Goal: Task Accomplishment & Management: Complete application form

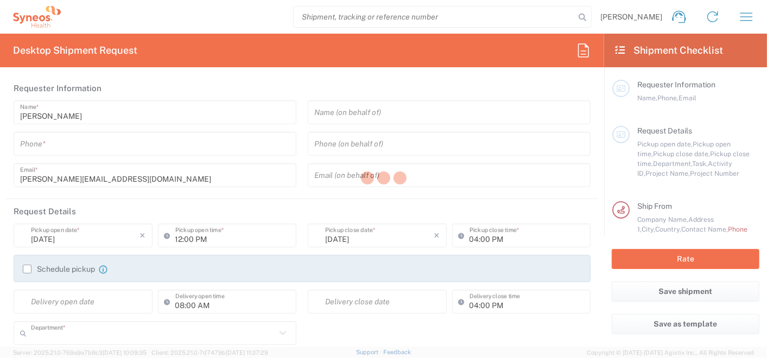
type input "3112"
type input "[GEOGRAPHIC_DATA]"
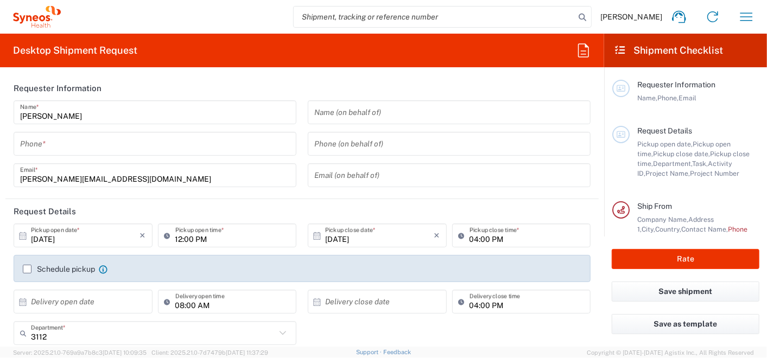
type input "Syneos Health Romania S.R.L"
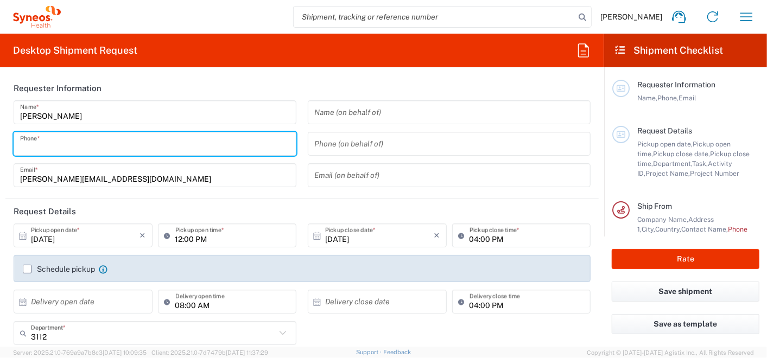
click at [84, 142] on input "tel" at bounding box center [155, 144] width 270 height 19
click at [97, 145] on input "+40755098801" at bounding box center [155, 144] width 270 height 19
type input "+40755098801"
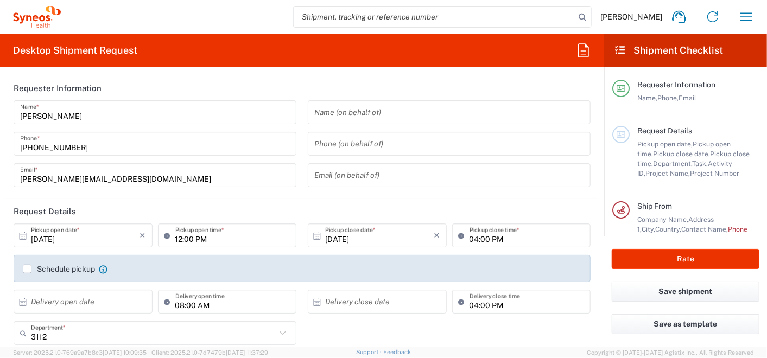
drag, startPoint x: 143, startPoint y: 237, endPoint x: 68, endPoint y: 243, distance: 75.7
click at [143, 236] on icon "×" at bounding box center [143, 235] width 6 height 17
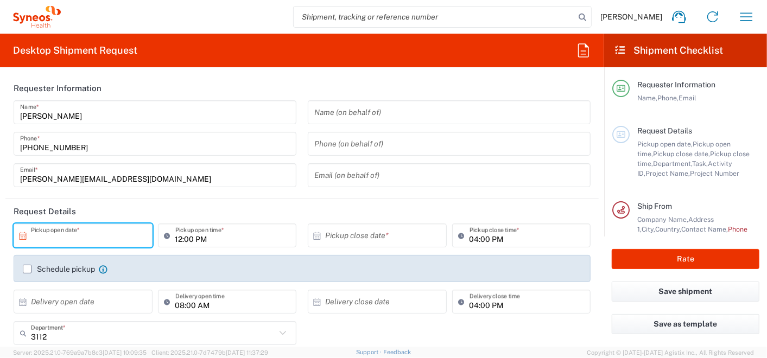
drag, startPoint x: 23, startPoint y: 235, endPoint x: 44, endPoint y: 245, distance: 23.8
click at [23, 235] on icon at bounding box center [23, 236] width 10 height 10
click at [75, 241] on input "text" at bounding box center [85, 235] width 109 height 19
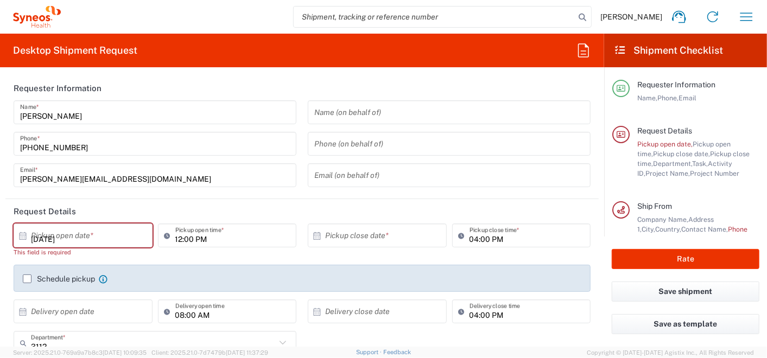
click at [233, 256] on div "12:00 PM Pickup open time *" at bounding box center [227, 244] width 144 height 41
type input "Invalid date"
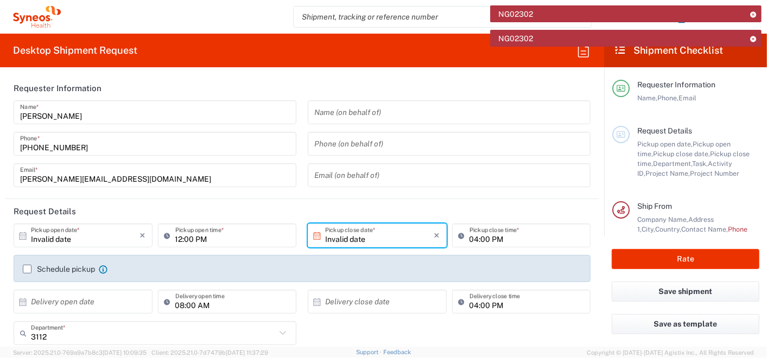
click at [25, 239] on icon at bounding box center [23, 236] width 7 height 8
drag, startPoint x: 79, startPoint y: 240, endPoint x: -3, endPoint y: 240, distance: 81.4
click at [0, 240] on html "NG02302 NG02302 Laura Spiridonescu Home Shipment estimator Shipment tracking De…" at bounding box center [383, 179] width 767 height 358
type input "Invalid date"
click at [23, 238] on icon at bounding box center [23, 236] width 10 height 10
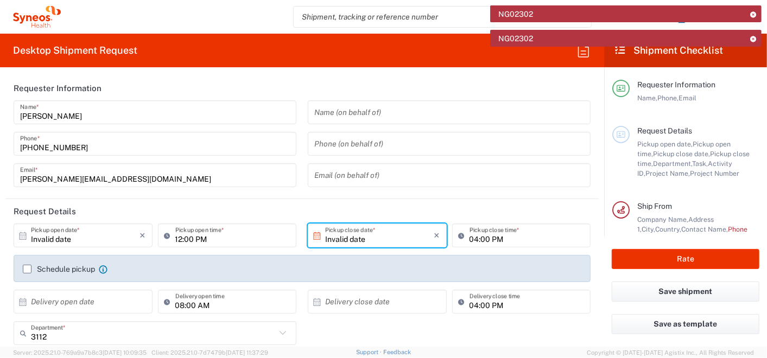
click at [23, 238] on icon at bounding box center [23, 236] width 10 height 10
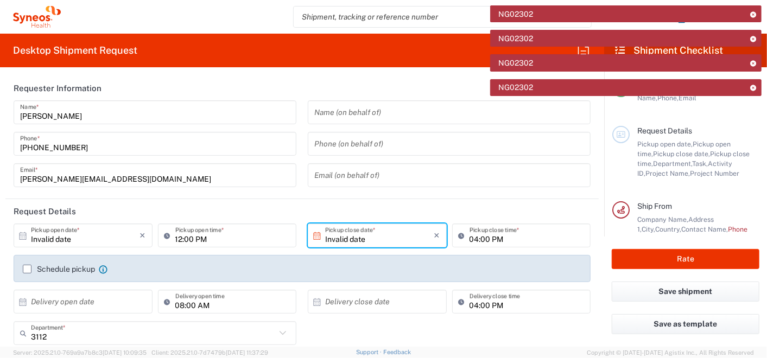
click at [22, 236] on icon at bounding box center [23, 236] width 10 height 10
click at [21, 236] on icon at bounding box center [23, 236] width 10 height 10
click at [754, 85] on icon at bounding box center [753, 88] width 8 height 6
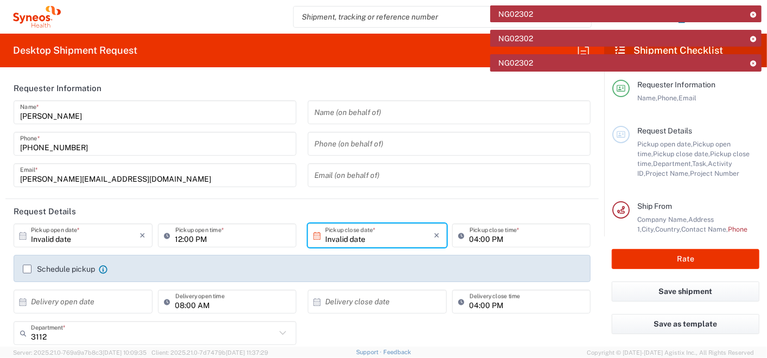
click at [753, 60] on icon at bounding box center [753, 63] width 8 height 6
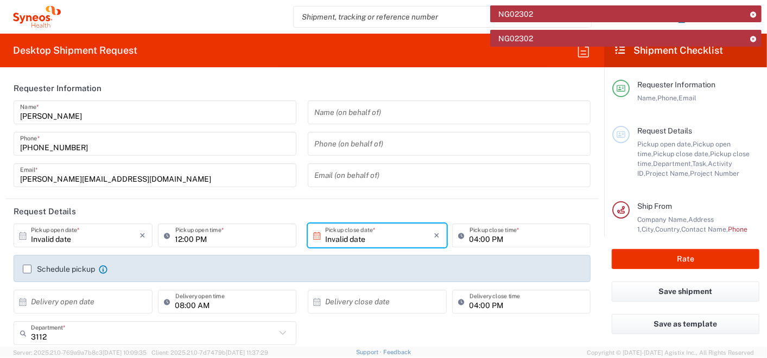
click at [753, 37] on icon at bounding box center [753, 39] width 8 height 6
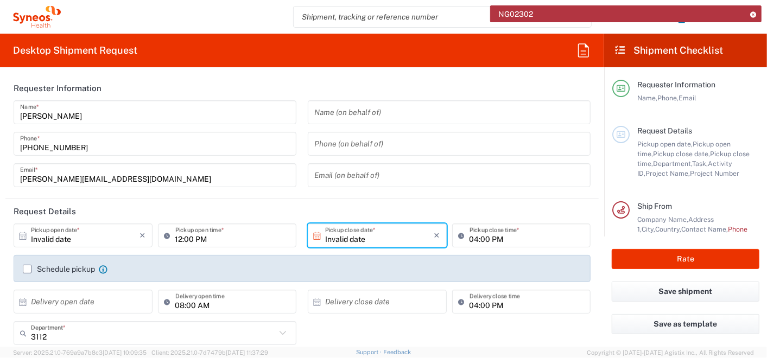
click at [755, 15] on icon at bounding box center [753, 14] width 8 height 6
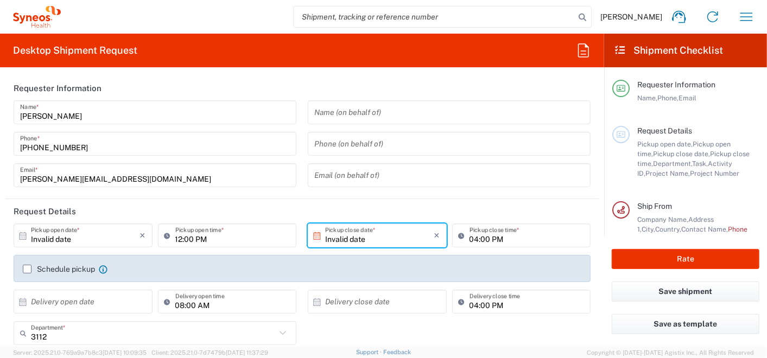
click at [23, 235] on icon at bounding box center [23, 236] width 10 height 10
click at [214, 251] on div "12:00 PM Pickup open time *" at bounding box center [227, 239] width 144 height 31
click at [234, 240] on input "12:00 PM" at bounding box center [232, 235] width 115 height 19
click at [434, 238] on icon "×" at bounding box center [437, 235] width 6 height 17
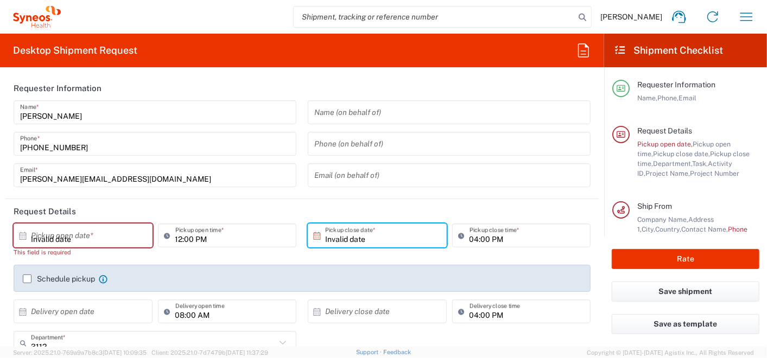
drag, startPoint x: 70, startPoint y: 233, endPoint x: 22, endPoint y: 238, distance: 48.5
click at [69, 233] on input "Invalid date" at bounding box center [85, 235] width 109 height 19
click at [122, 166] on input "[PERSON_NAME][EMAIL_ADDRESS][DOMAIN_NAME]" at bounding box center [155, 175] width 270 height 19
click at [15, 240] on div "Invalid date × Pickup open date *" at bounding box center [83, 236] width 139 height 24
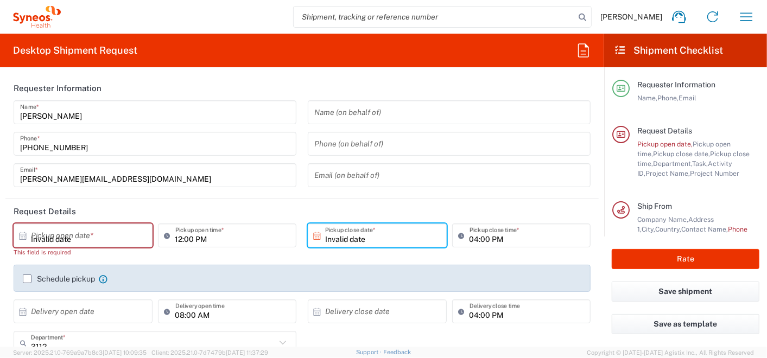
click at [27, 237] on icon at bounding box center [23, 236] width 10 height 10
click at [22, 238] on icon at bounding box center [23, 236] width 10 height 10
type input "1"
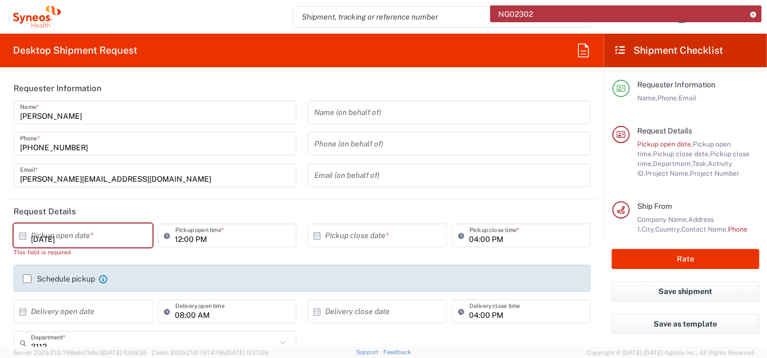
type input "Invalid date"
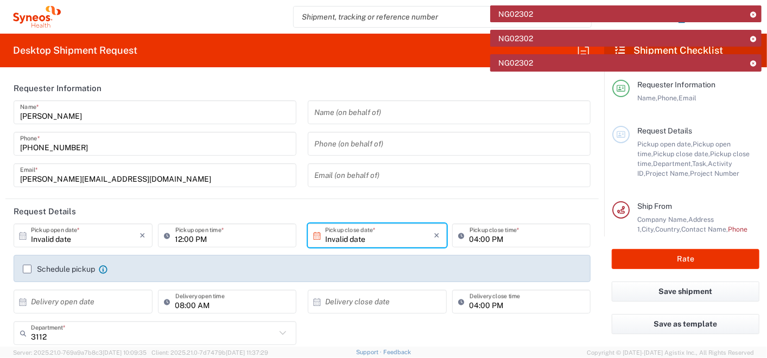
drag, startPoint x: 17, startPoint y: 234, endPoint x: 283, endPoint y: 2, distance: 353.0
click at [17, 235] on div "Invalid date × Pickup open date *" at bounding box center [83, 236] width 139 height 24
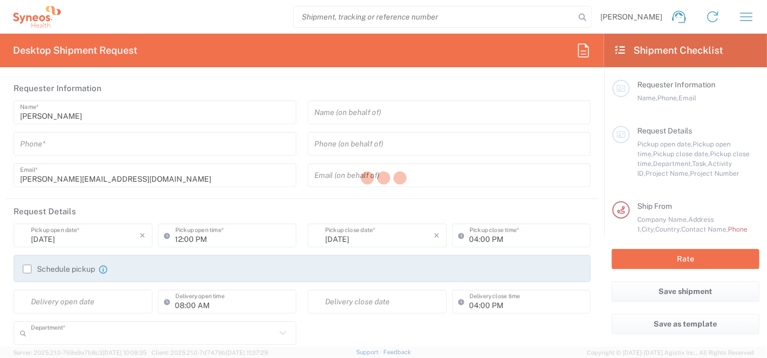
type input "3112"
type input "Syneos Health Romania S.R.L"
type input "[GEOGRAPHIC_DATA]"
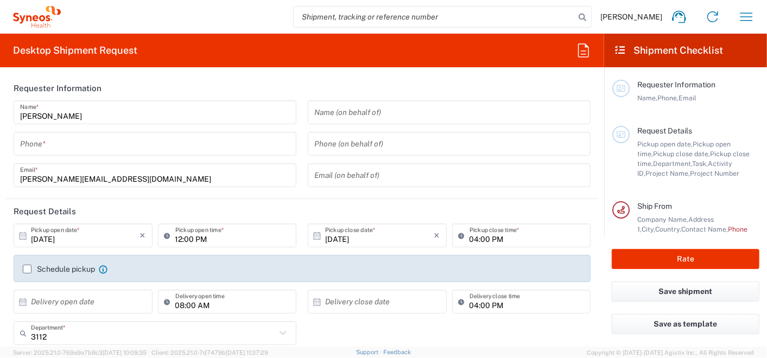
click at [47, 234] on input "[DATE]" at bounding box center [85, 235] width 109 height 19
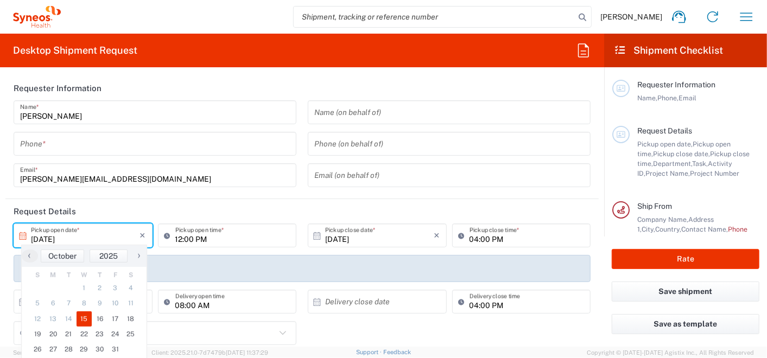
drag, startPoint x: 190, startPoint y: 175, endPoint x: 296, endPoint y: 109, distance: 124.3
click at [189, 175] on input "[PERSON_NAME][EMAIL_ADDRESS][DOMAIN_NAME]" at bounding box center [155, 175] width 270 height 19
type input "[DATE]"
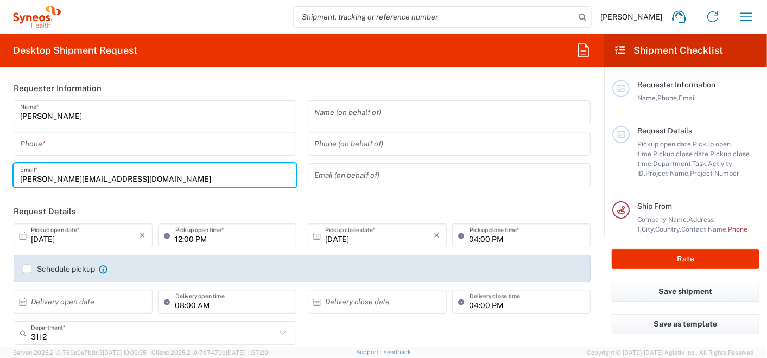
click at [328, 84] on header "Requester Information" at bounding box center [301, 88] width 593 height 24
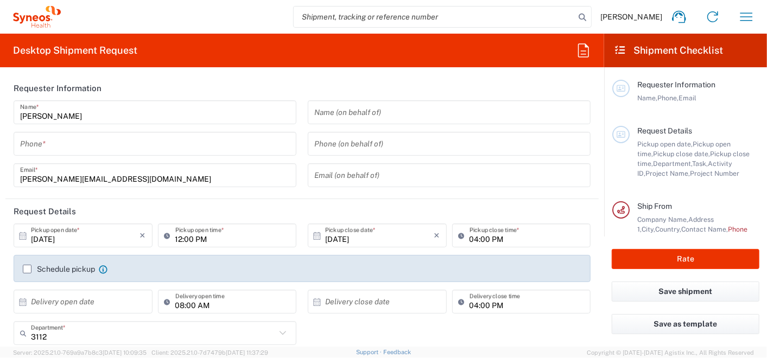
drag, startPoint x: 178, startPoint y: 238, endPoint x: 158, endPoint y: 234, distance: 20.5
click at [178, 237] on input "12:00 PM" at bounding box center [232, 235] width 115 height 19
click at [287, 211] on header "Request Details" at bounding box center [301, 211] width 593 height 24
drag, startPoint x: 337, startPoint y: 237, endPoint x: 386, endPoint y: 246, distance: 50.2
click at [337, 236] on input "[DATE]" at bounding box center [379, 235] width 109 height 19
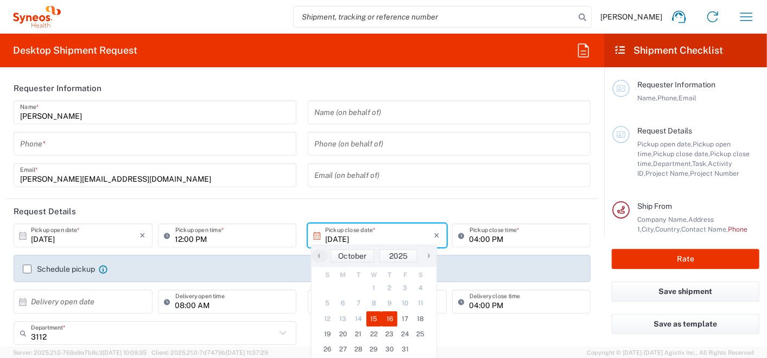
type input "[DATE]"
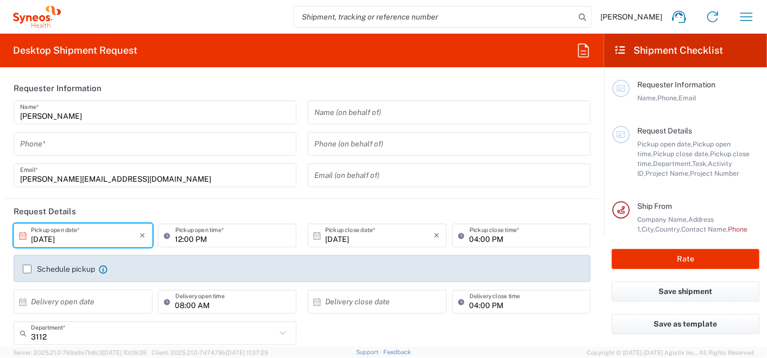
type input "[DATE]"
click at [471, 235] on input "04:00 PM" at bounding box center [526, 235] width 115 height 19
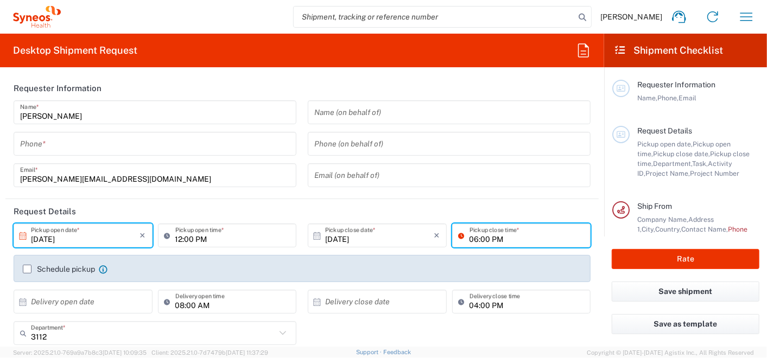
type input "06:00 PM"
click at [299, 73] on div "Desktop Shipment Request Requester Information [PERSON_NAME] Name * Phone * [PE…" at bounding box center [302, 190] width 604 height 313
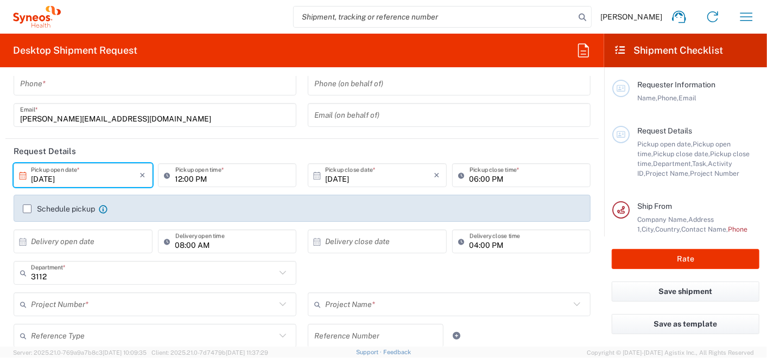
scroll to position [120, 0]
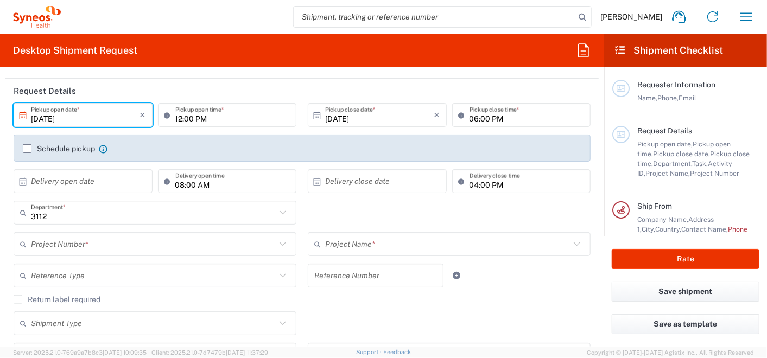
click at [276, 243] on icon at bounding box center [283, 244] width 14 height 14
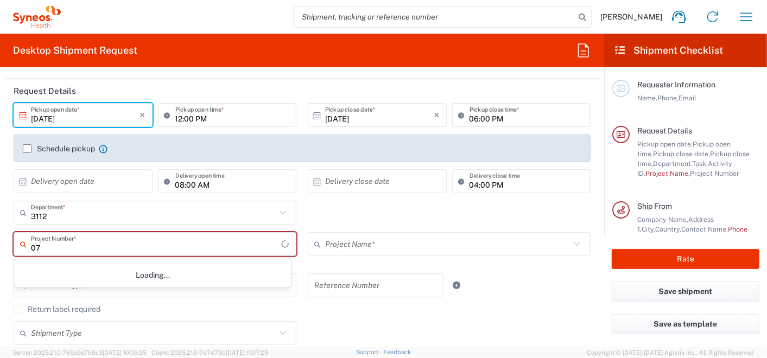
scroll to position [0, 0]
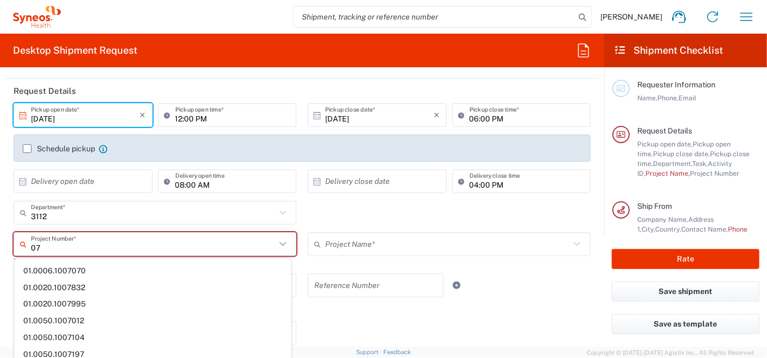
type input "0"
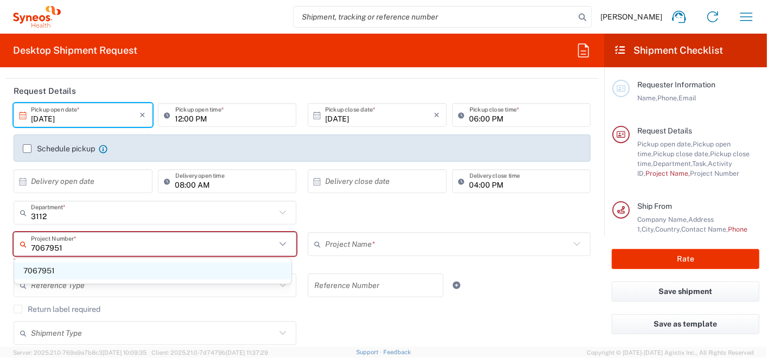
type input "7067951"
click at [40, 273] on span "7067951" at bounding box center [152, 271] width 277 height 17
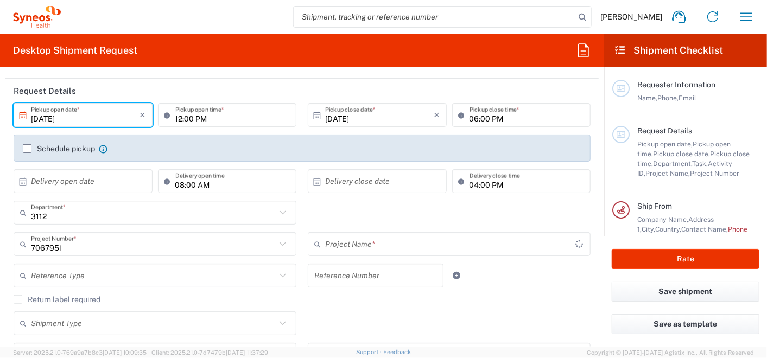
type input "BMS 7067951"
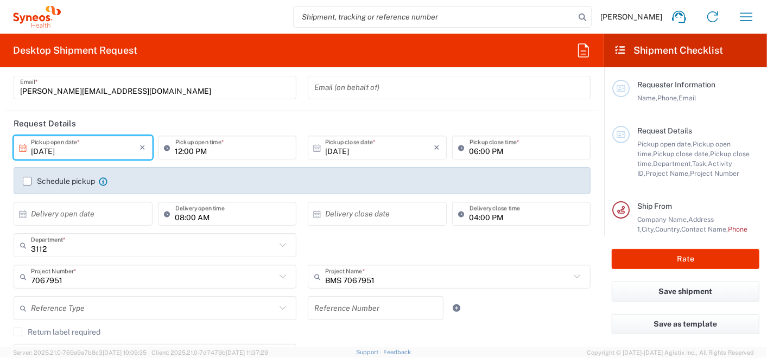
scroll to position [60, 0]
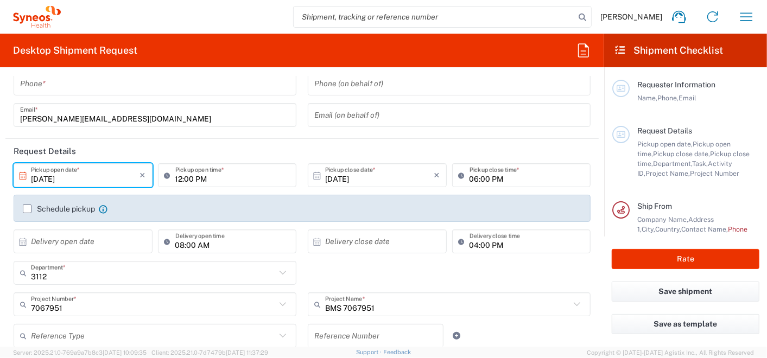
click at [25, 208] on label "Schedule pickup" at bounding box center [59, 209] width 72 height 9
click at [27, 209] on input "Schedule pickup" at bounding box center [27, 209] width 0 height 0
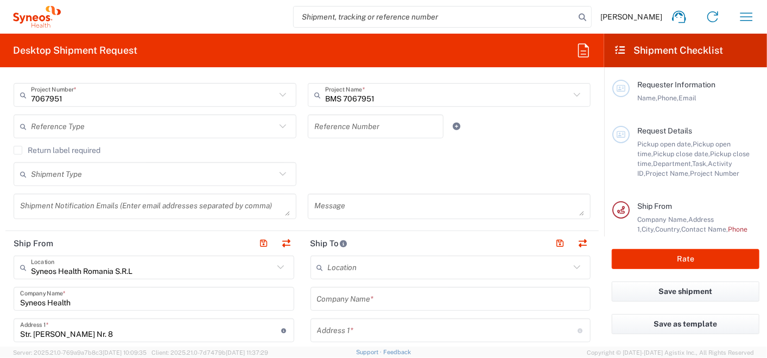
scroll to position [361, 0]
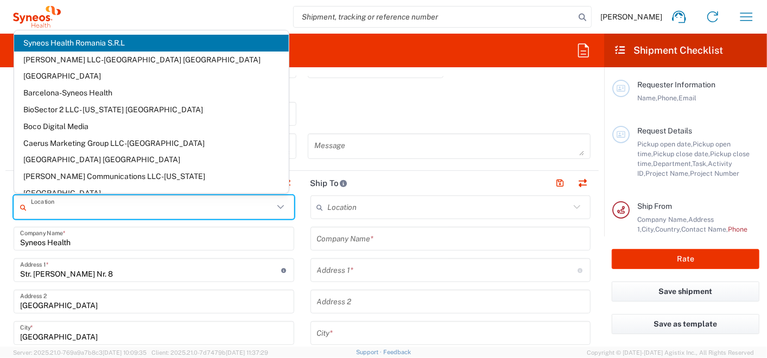
click at [149, 209] on input "text" at bounding box center [152, 207] width 243 height 19
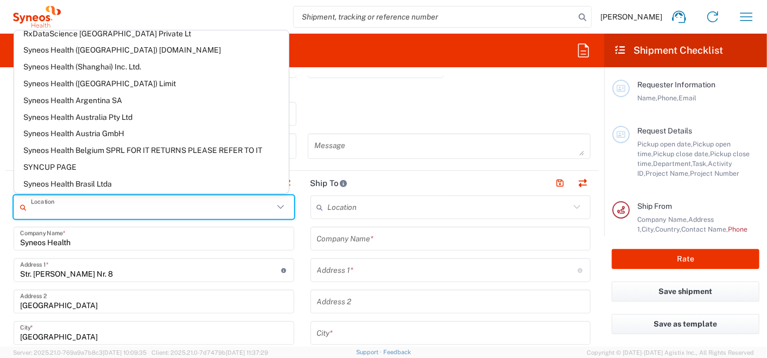
scroll to position [663, 0]
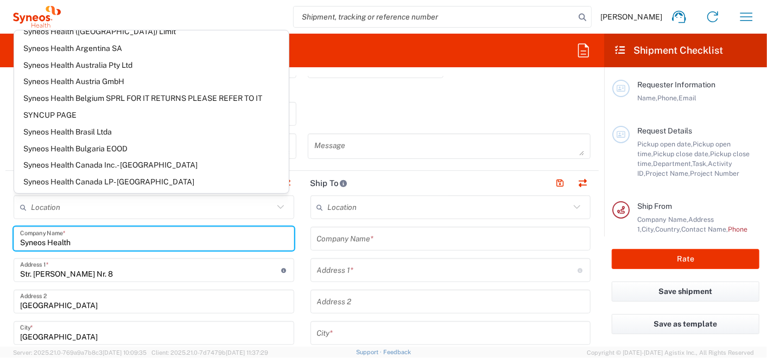
click at [111, 236] on input "Syneos Health" at bounding box center [153, 238] width 267 height 19
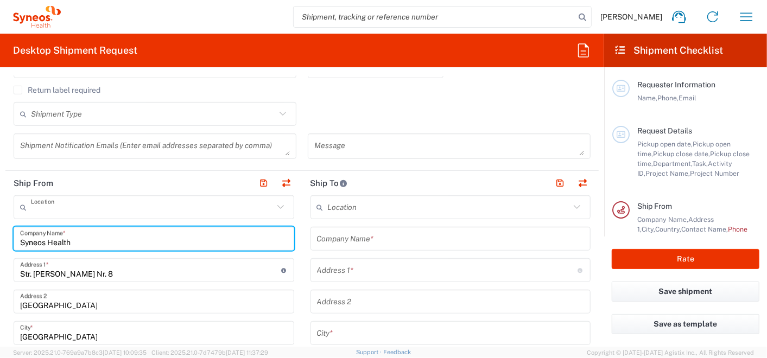
type input "Syneos Health Romania S.R.L"
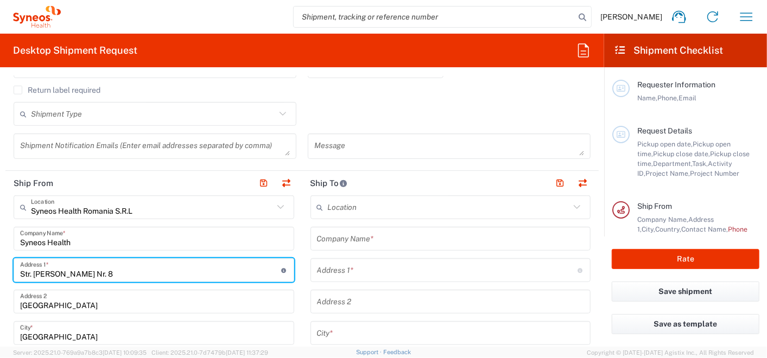
click at [120, 275] on input "Str. [PERSON_NAME] Nr. 8" at bounding box center [150, 270] width 261 height 19
drag, startPoint x: 120, startPoint y: 275, endPoint x: 34, endPoint y: 274, distance: 86.8
click at [34, 274] on input "Str. [PERSON_NAME] Nr. 8" at bounding box center [150, 270] width 261 height 19
type input "Str. Plaiului"
click at [65, 272] on input "Str. Plaiului" at bounding box center [150, 270] width 261 height 19
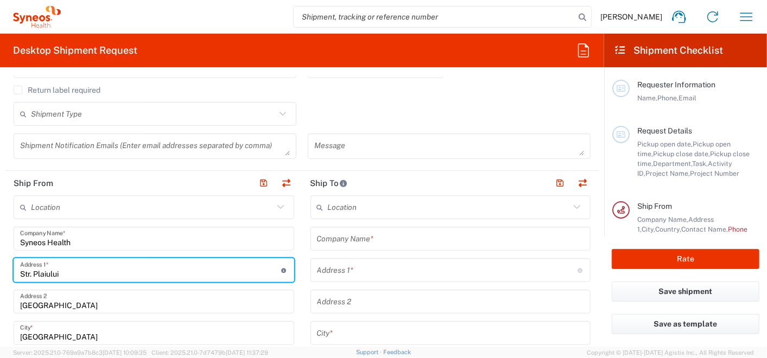
type input "Str. Plaiului nr. 2"
type input "[PERSON_NAME][EMAIL_ADDRESS][DOMAIN_NAME]"
type input "0755098801"
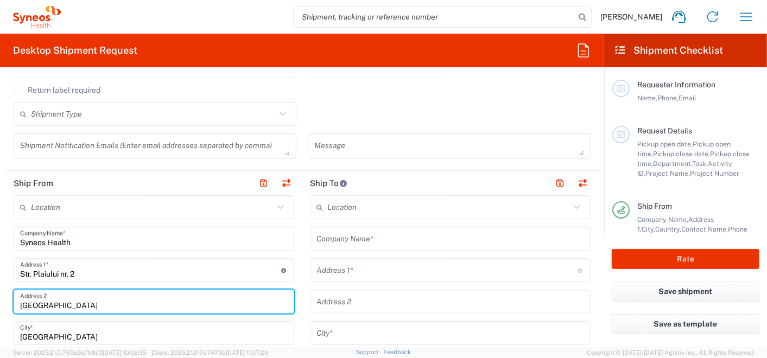
click at [14, 304] on div "[GEOGRAPHIC_DATA] Address 2" at bounding box center [154, 302] width 280 height 24
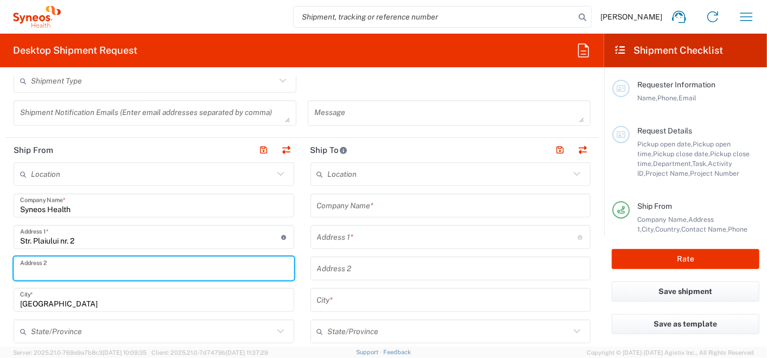
scroll to position [422, 0]
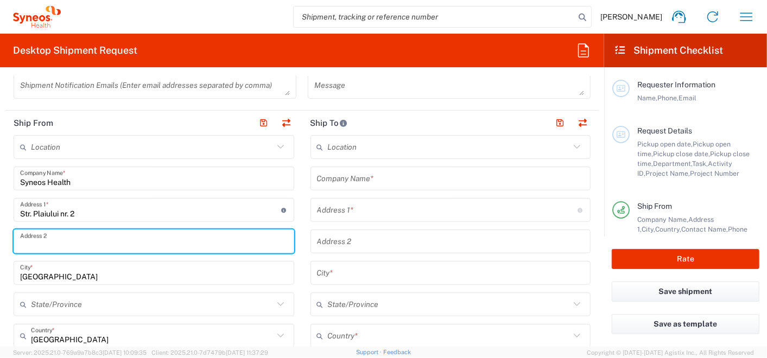
click at [82, 277] on input "[GEOGRAPHIC_DATA]" at bounding box center [153, 273] width 267 height 19
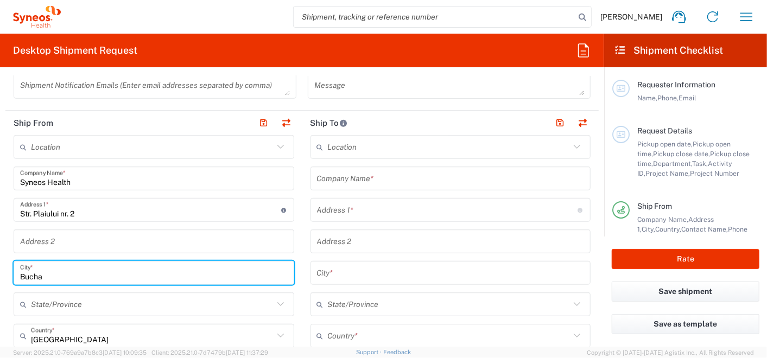
click at [0, 267] on html "[PERSON_NAME] Home Shipment estimator Shipment tracking Desktop shipment reques…" at bounding box center [383, 179] width 767 height 358
type input "Plopu"
click at [277, 304] on icon at bounding box center [280, 304] width 14 height 14
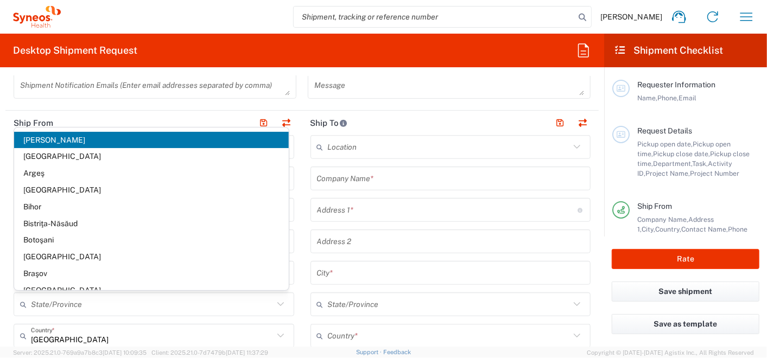
click at [277, 302] on icon at bounding box center [280, 304] width 14 height 14
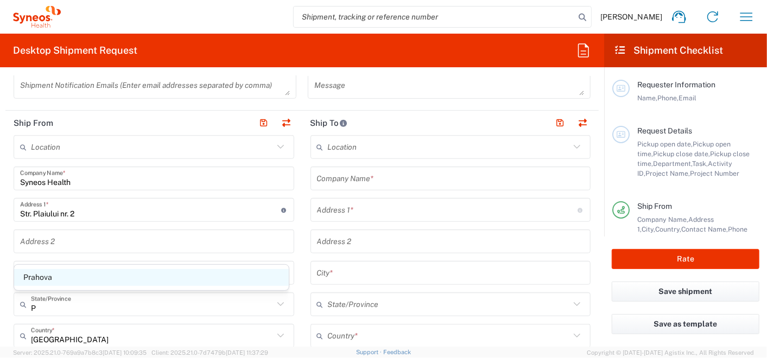
click at [44, 278] on span "Prahova" at bounding box center [151, 277] width 275 height 17
type input "Prahova"
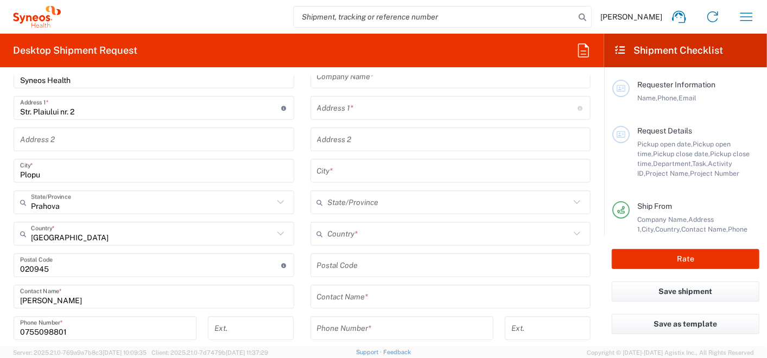
scroll to position [543, 0]
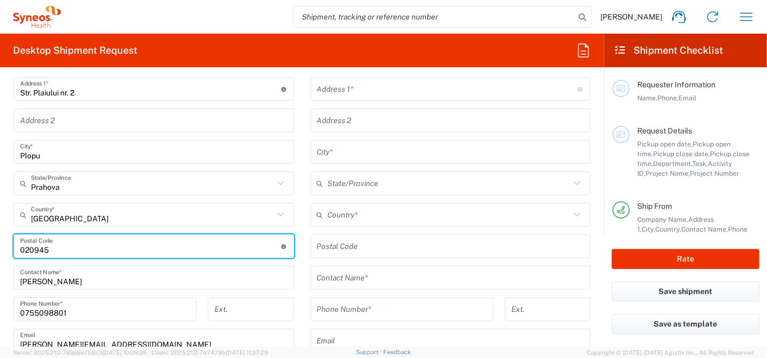
drag, startPoint x: 62, startPoint y: 248, endPoint x: -3, endPoint y: 250, distance: 64.6
click at [0, 250] on html "[PERSON_NAME] Home Shipment estimator Shipment tracking Desktop shipment reques…" at bounding box center [383, 179] width 767 height 358
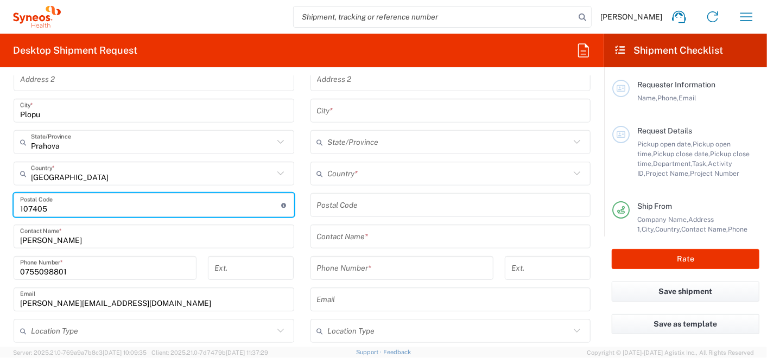
scroll to position [603, 0]
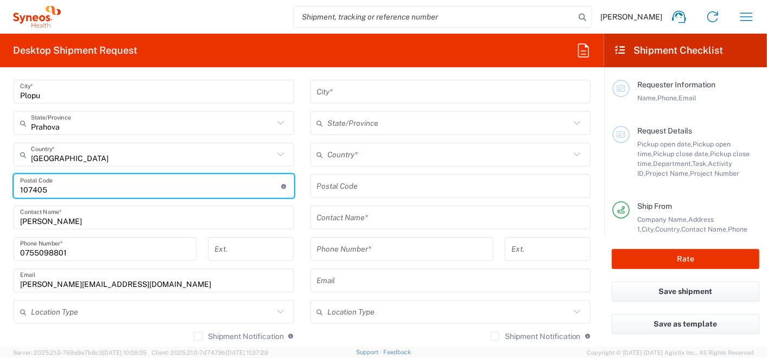
type input "107405"
click at [278, 311] on icon at bounding box center [280, 312] width 14 height 14
click at [275, 309] on icon at bounding box center [280, 312] width 14 height 14
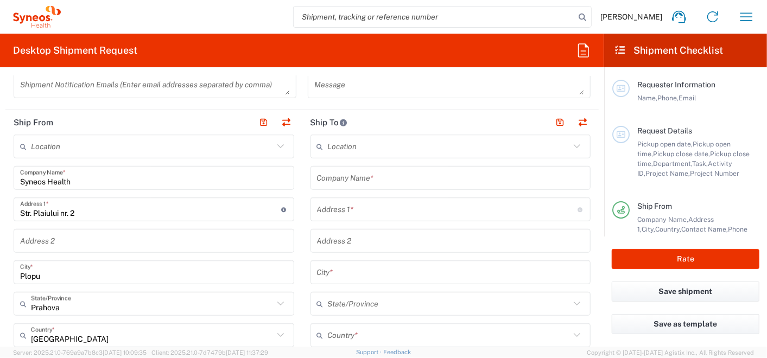
scroll to position [422, 0]
click at [570, 149] on icon at bounding box center [577, 147] width 14 height 14
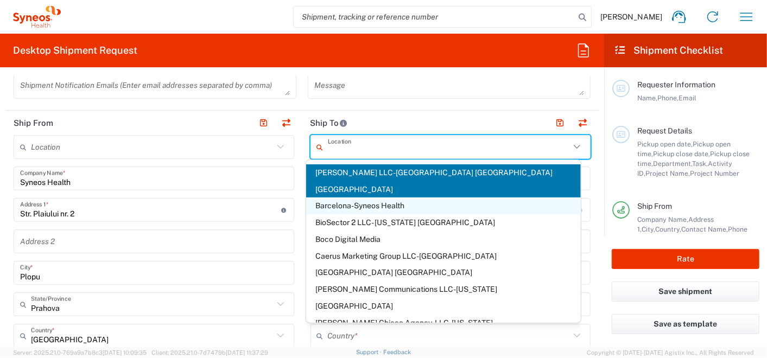
click at [553, 146] on input "text" at bounding box center [449, 147] width 243 height 19
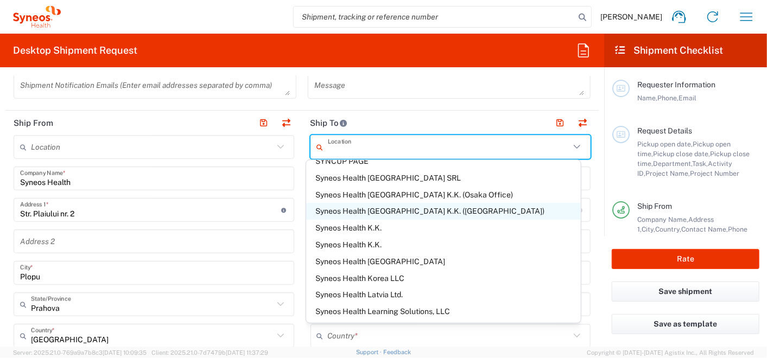
scroll to position [1567, 0]
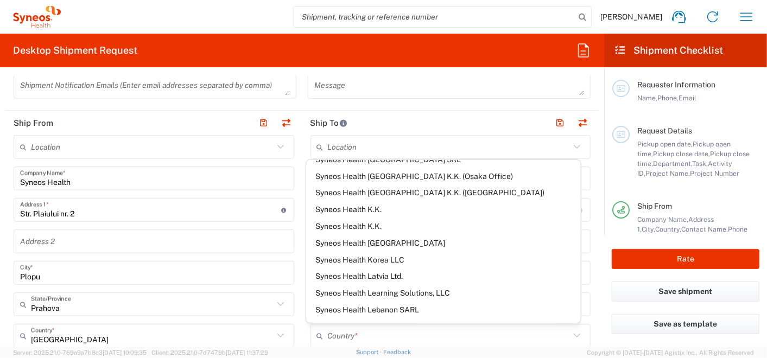
type input "Syneos Health Romania S.R.L"
type input "Str. [PERSON_NAME] Nr. 8"
type input "[GEOGRAPHIC_DATA]"
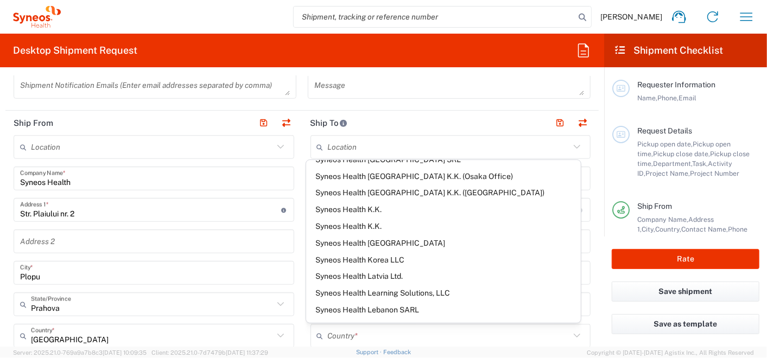
type input "[GEOGRAPHIC_DATA]"
type input "020945"
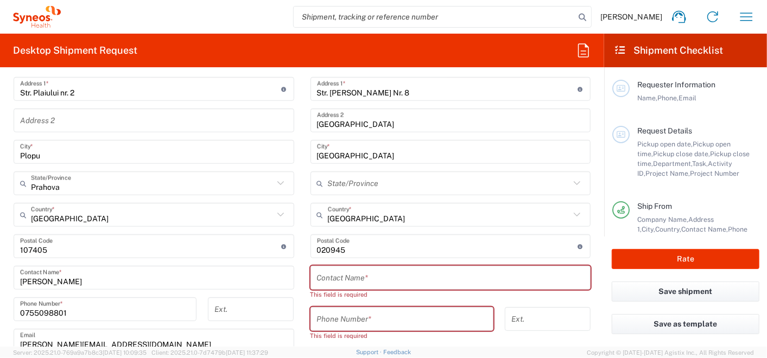
scroll to position [603, 0]
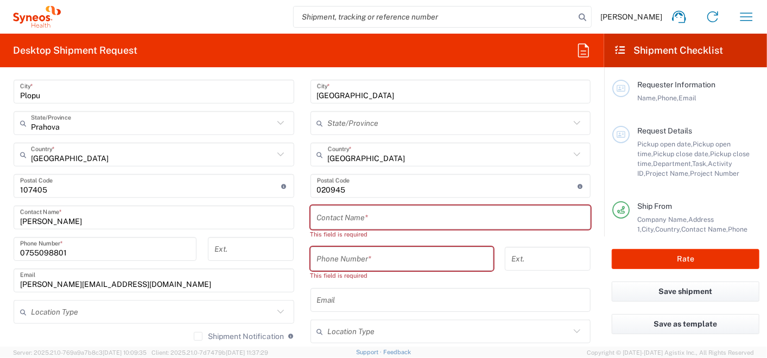
click at [363, 219] on input "text" at bounding box center [450, 217] width 267 height 19
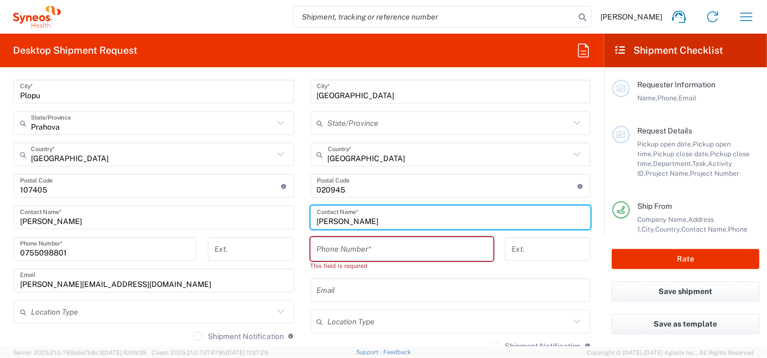
type input "[PERSON_NAME]"
click at [349, 246] on input "tel" at bounding box center [402, 249] width 170 height 19
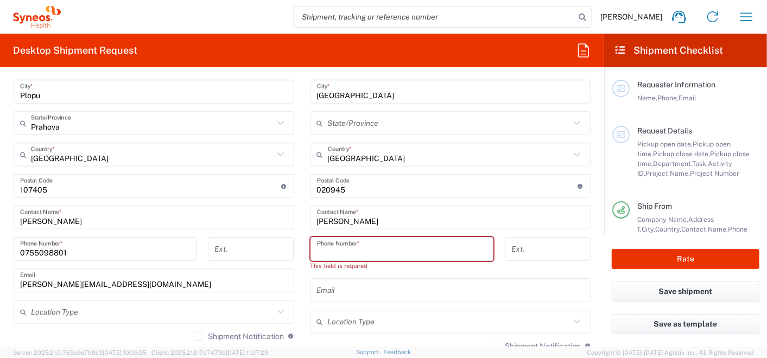
paste input "[PHONE_NUMBER]"
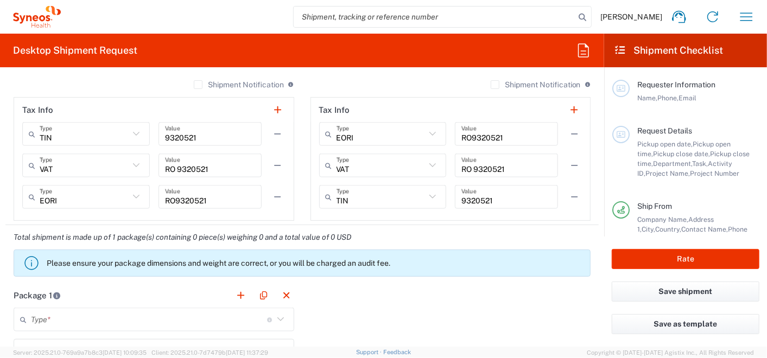
scroll to position [915, 0]
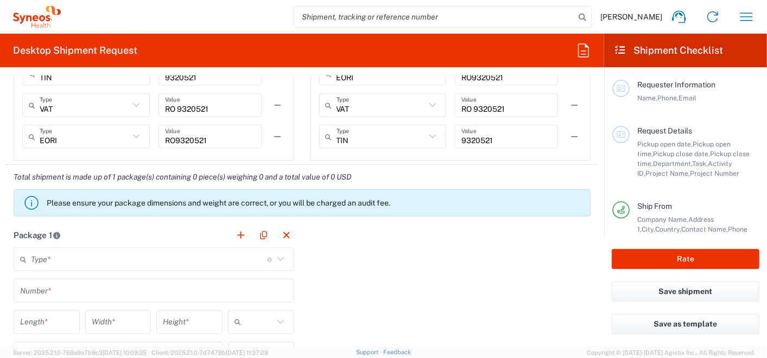
type input "[PHONE_NUMBER]"
click at [275, 254] on icon at bounding box center [280, 259] width 14 height 14
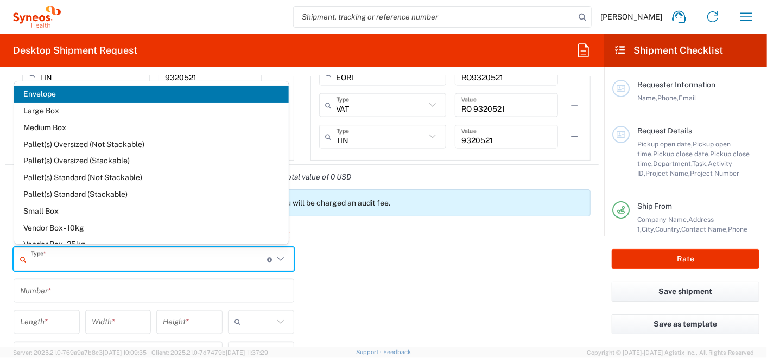
drag, startPoint x: 81, startPoint y: 91, endPoint x: 345, endPoint y: 248, distance: 307.0
click at [80, 91] on span "Envelope" at bounding box center [151, 94] width 275 height 17
click at [345, 248] on div "Package 1 Type * Material used to package goods Envelope Large Box Medium Box P…" at bounding box center [301, 342] width 593 height 238
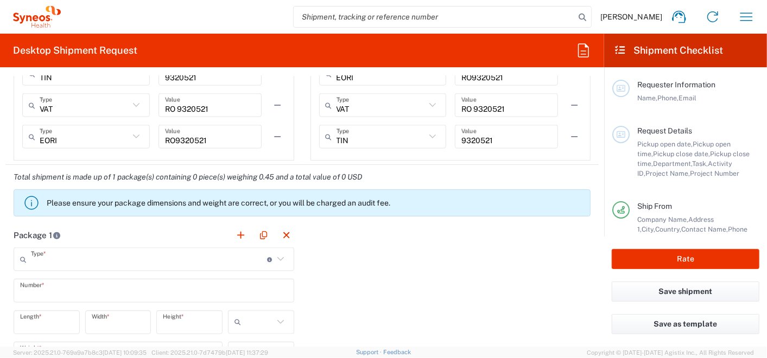
type input "Envelope"
type input "1"
type input "9.5"
type input "12.5"
type input "0.25"
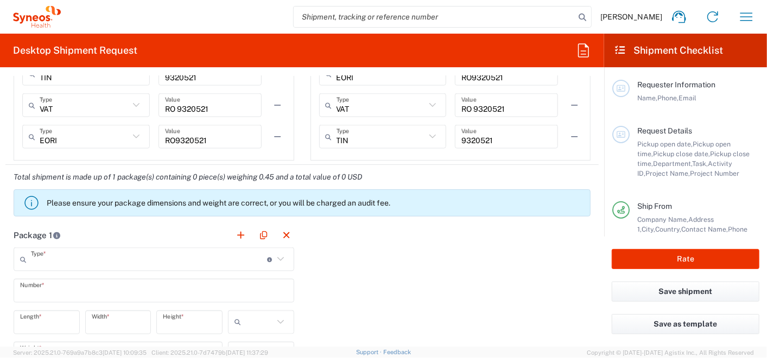
type input "in"
type input "0.45"
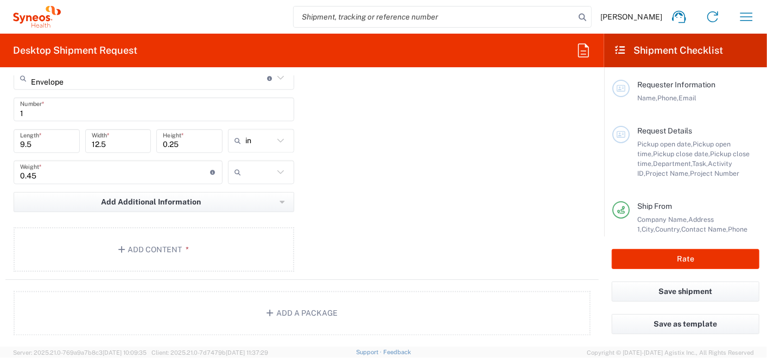
scroll to position [1156, 0]
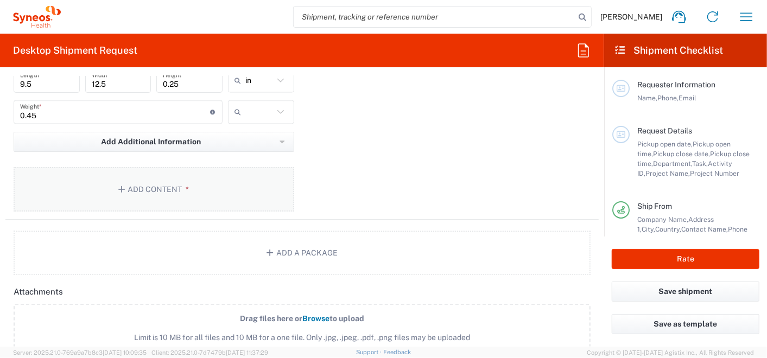
click at [135, 189] on button "Add Content *" at bounding box center [154, 189] width 280 height 44
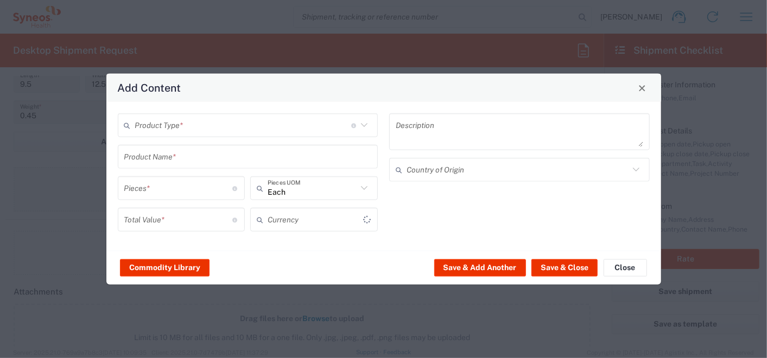
click at [123, 186] on div "Pieces * Number of pieces inside all the packages" at bounding box center [181, 188] width 127 height 24
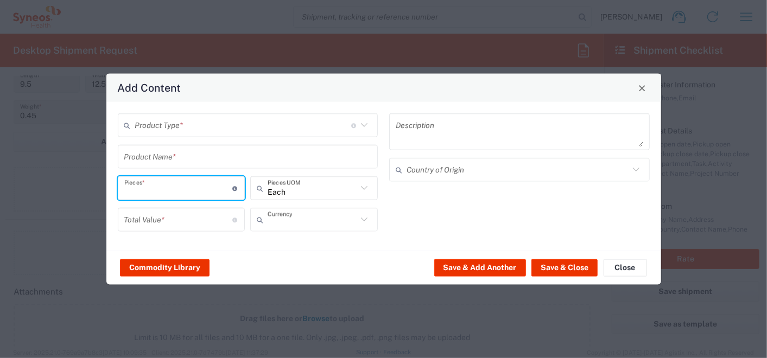
type input "US Dollar"
click at [365, 125] on icon at bounding box center [364, 125] width 14 height 14
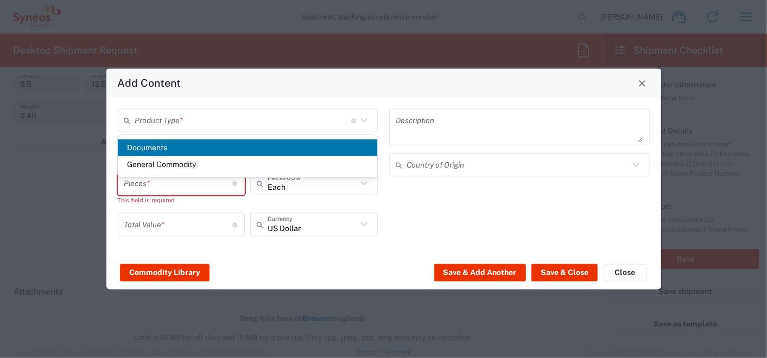
click at [359, 123] on icon at bounding box center [364, 120] width 14 height 14
click at [176, 143] on span "Documents" at bounding box center [247, 147] width 259 height 17
type input "Documents"
type input "1"
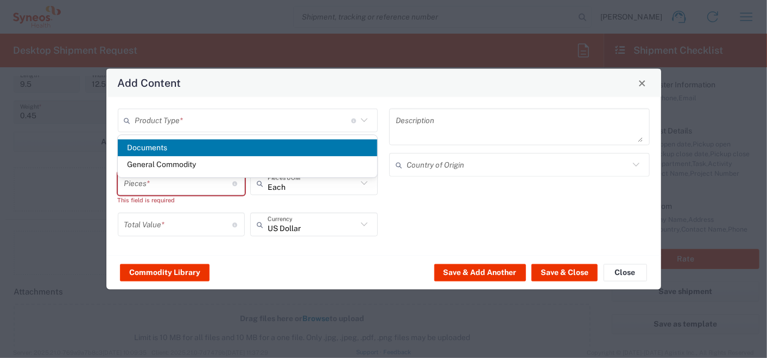
type input "1"
type textarea "Documents"
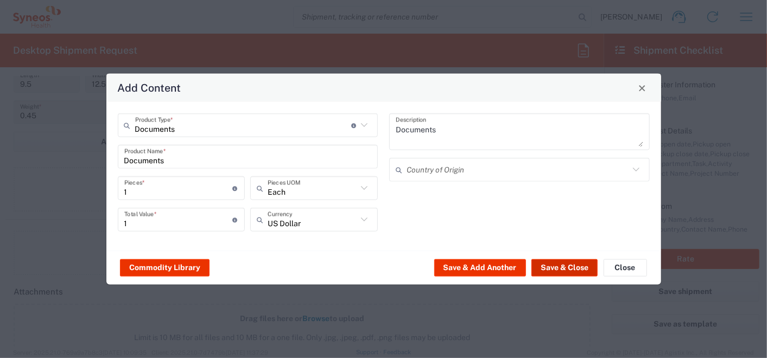
click at [556, 271] on button "Save & Close" at bounding box center [564, 267] width 66 height 17
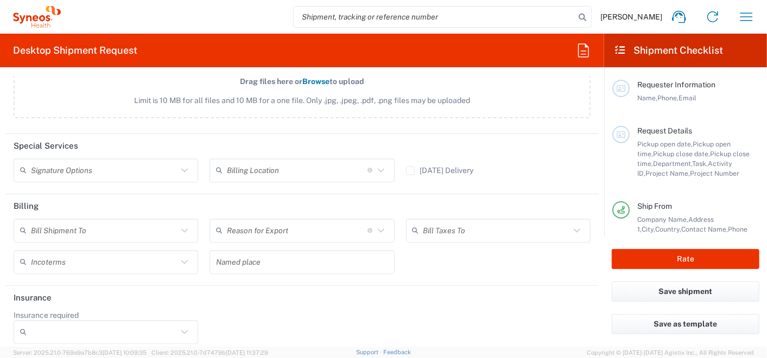
scroll to position [1460, 0]
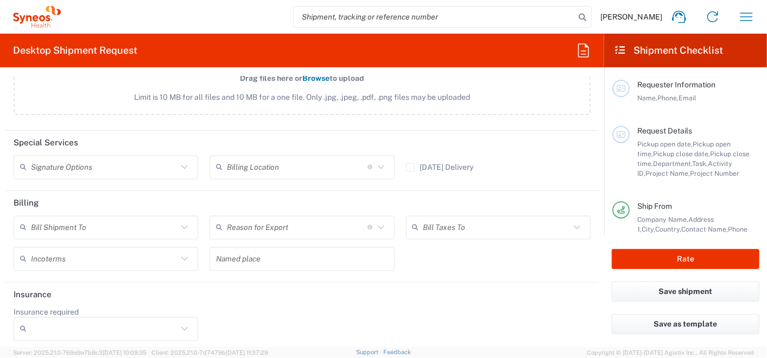
click at [673, 94] on span "Phone," at bounding box center [667, 98] width 21 height 8
click at [624, 90] on icon at bounding box center [621, 89] width 10 height 8
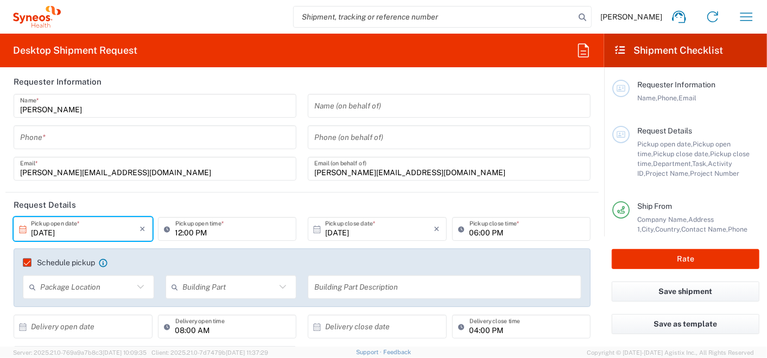
scroll to position [0, 0]
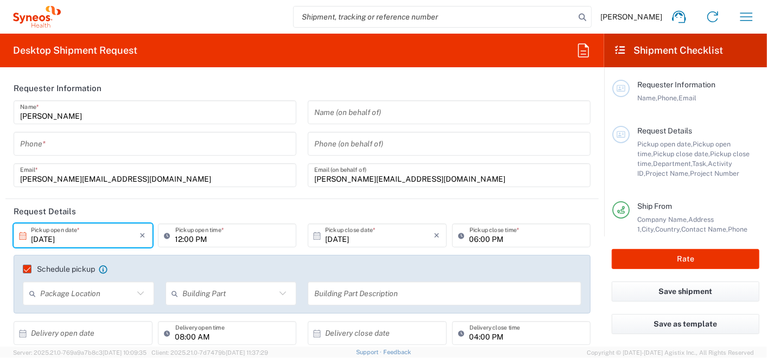
click at [630, 96] on div "Requester Information Name, Phone, Email" at bounding box center [694, 91] width 130 height 23
click at [666, 99] on span "Phone," at bounding box center [667, 98] width 21 height 8
click at [656, 167] on span "Department," at bounding box center [672, 164] width 39 height 8
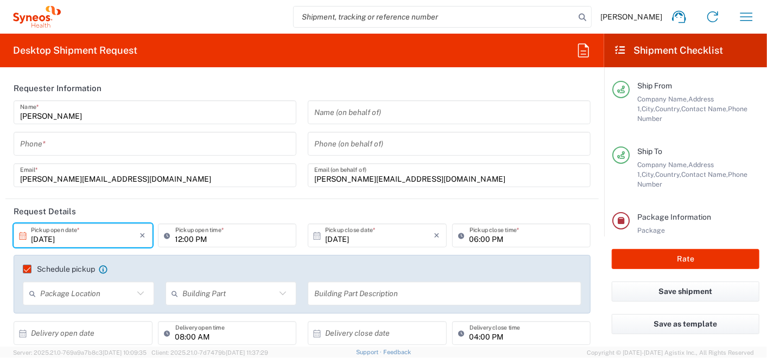
click at [681, 112] on span "Contact Name," at bounding box center [704, 109] width 47 height 8
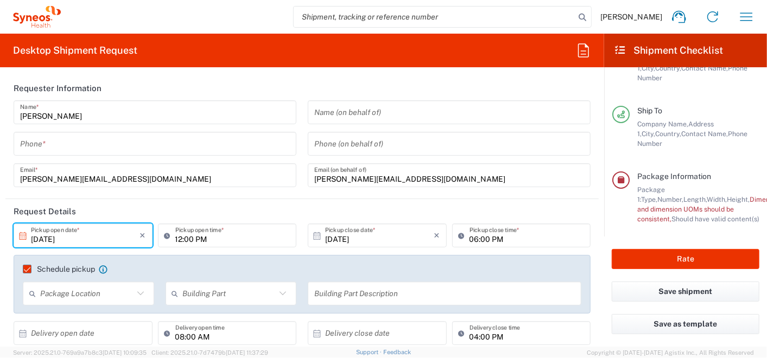
scroll to position [180, 0]
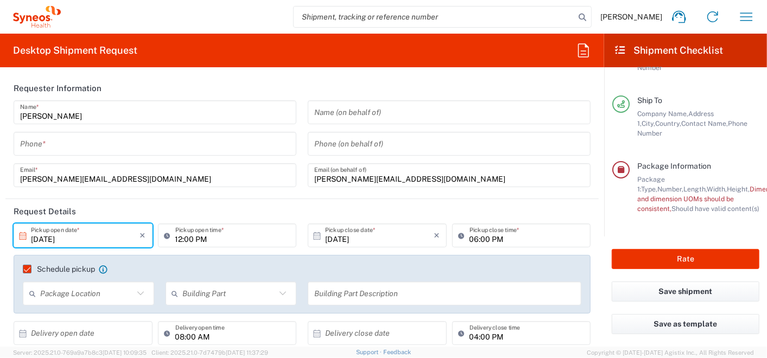
click at [676, 195] on div "Package 1: Type, Number, Length, Width, Height, Dimension, Weight, Weight and d…" at bounding box center [698, 194] width 122 height 39
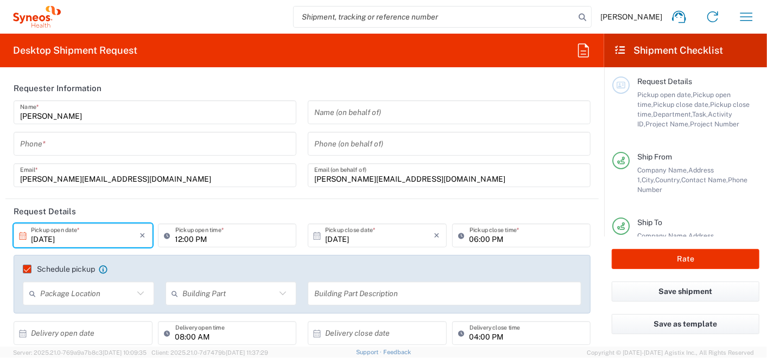
scroll to position [0, 0]
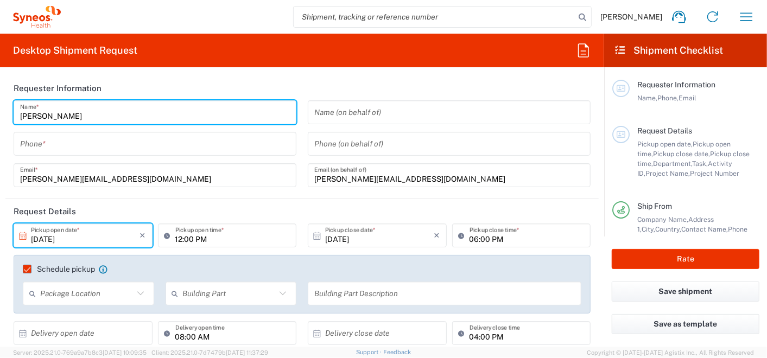
click at [145, 120] on input "[PERSON_NAME]" at bounding box center [155, 112] width 270 height 19
type input "0755098801"
click at [220, 238] on input "12:00 PM" at bounding box center [232, 235] width 115 height 19
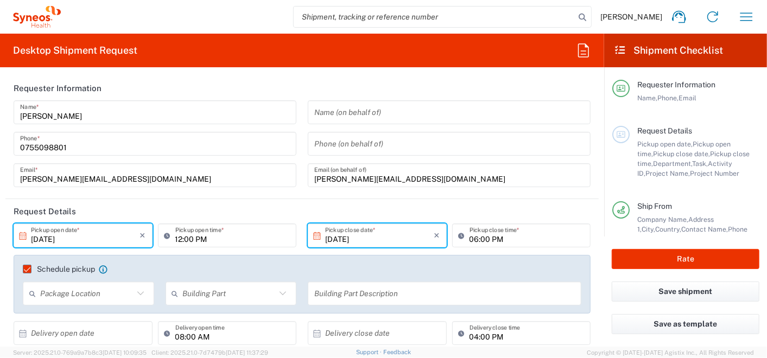
click at [414, 240] on input "[DATE]" at bounding box center [379, 235] width 109 height 19
click at [524, 240] on input "06:00 PM" at bounding box center [526, 235] width 115 height 19
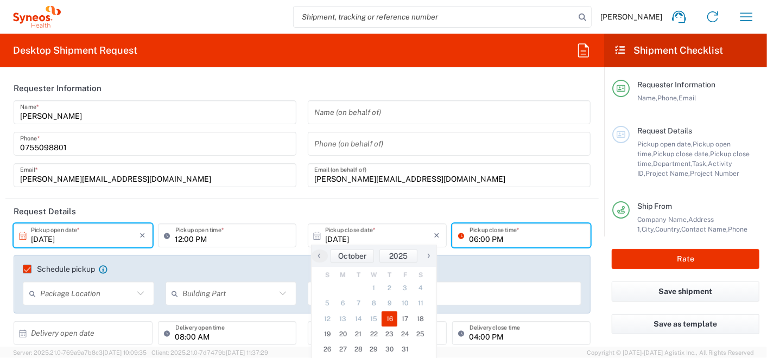
click at [524, 240] on input "06:00 PM" at bounding box center [526, 235] width 115 height 19
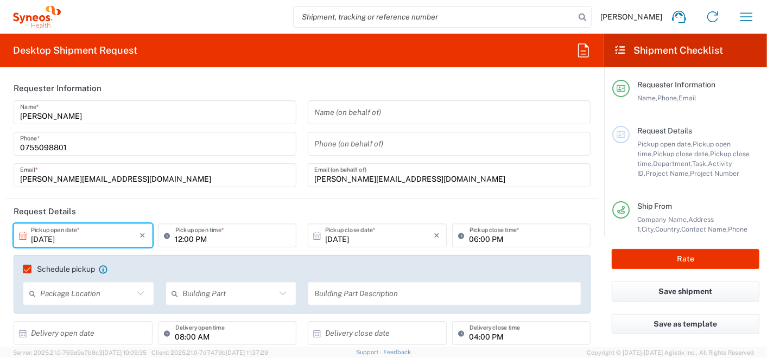
click at [553, 202] on header "Request Details" at bounding box center [301, 211] width 593 height 24
click at [279, 161] on div "[PERSON_NAME] Name * [PHONE_NUMBER] Phone * [PERSON_NAME][EMAIL_ADDRESS][DOMAIN…" at bounding box center [155, 147] width 294 height 94
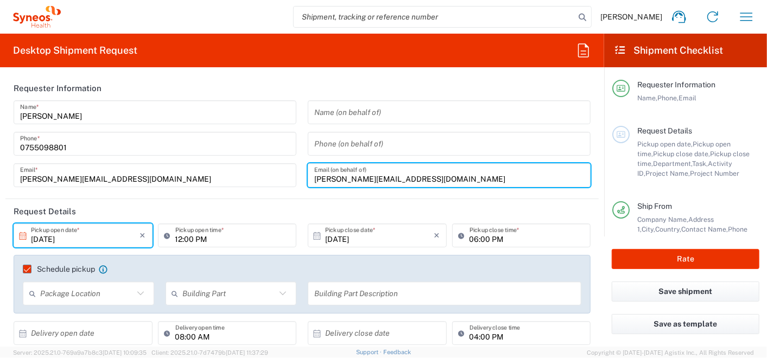
drag, startPoint x: 469, startPoint y: 170, endPoint x: 426, endPoint y: 135, distance: 55.5
click at [469, 170] on input "[PERSON_NAME][EMAIL_ADDRESS][DOMAIN_NAME]" at bounding box center [449, 175] width 270 height 19
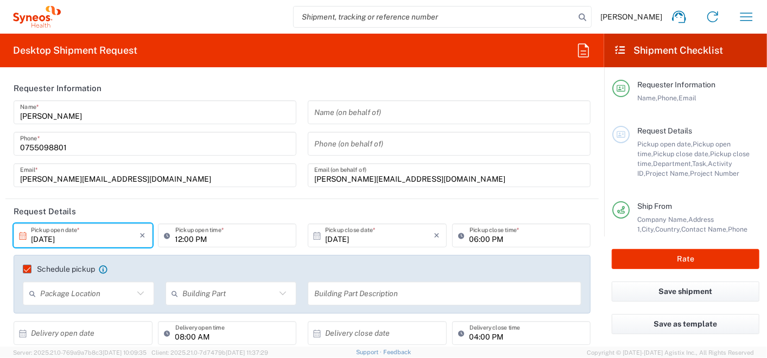
click at [389, 86] on header "Requester Information" at bounding box center [301, 88] width 593 height 24
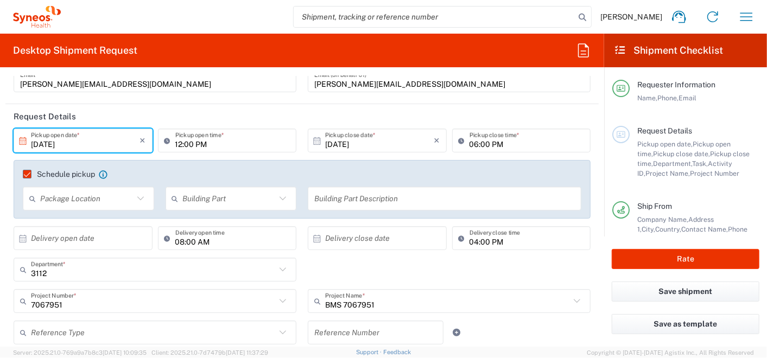
scroll to position [120, 0]
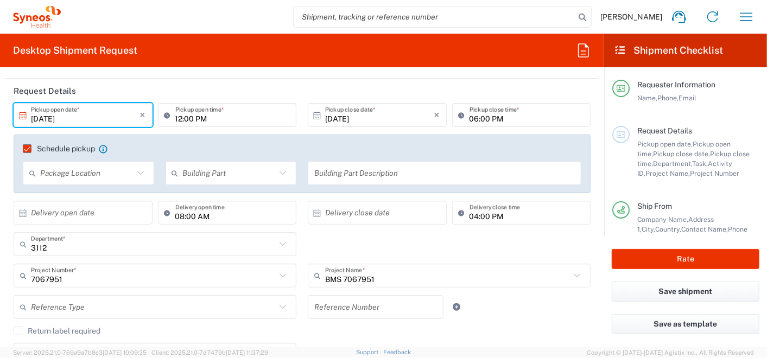
click at [91, 218] on input "text" at bounding box center [85, 212] width 109 height 19
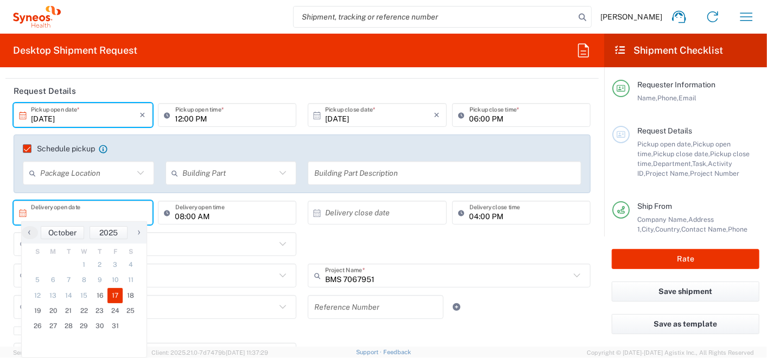
click at [118, 292] on span "17" at bounding box center [115, 295] width 16 height 15
type input "[DATE]"
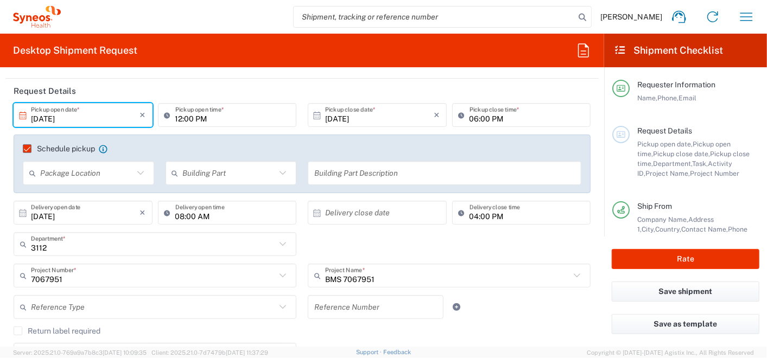
click at [370, 209] on input "text" at bounding box center [379, 212] width 109 height 19
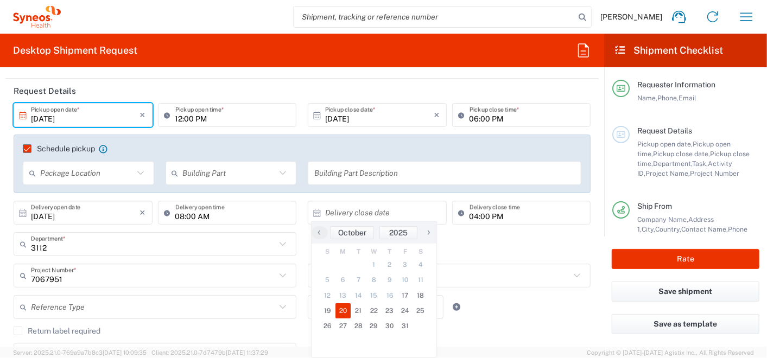
click at [341, 311] on span "20" at bounding box center [343, 310] width 16 height 15
type input "[DATE]"
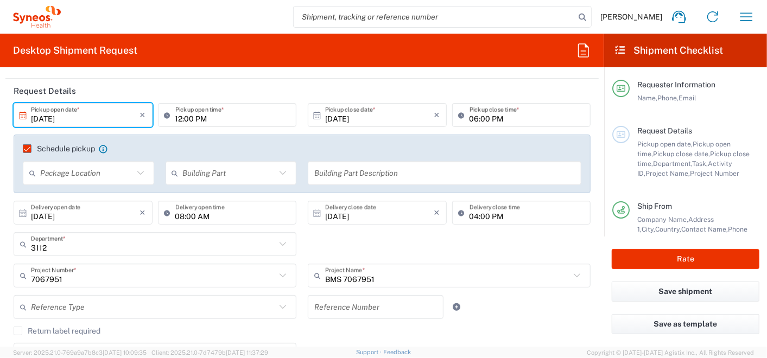
click at [503, 228] on div "04:00 PM Delivery close time" at bounding box center [521, 216] width 144 height 31
click at [527, 203] on input "04:00 PM" at bounding box center [526, 212] width 115 height 19
click at [547, 240] on div "3112 Department * [CREDIT_CARD_NUMBER] 3110 3111 3125 3130 3135 3136 3150 3155 …" at bounding box center [302, 247] width 588 height 31
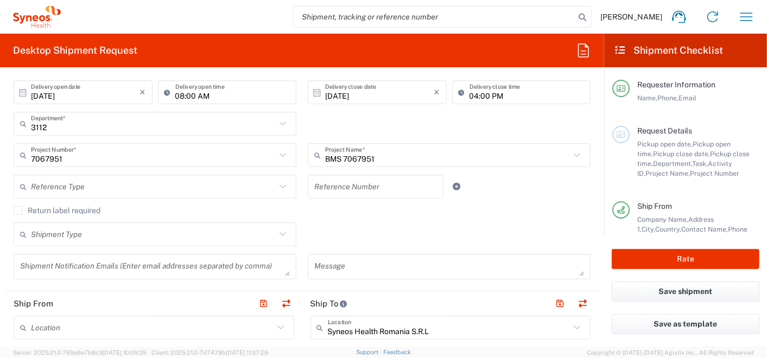
scroll to position [301, 0]
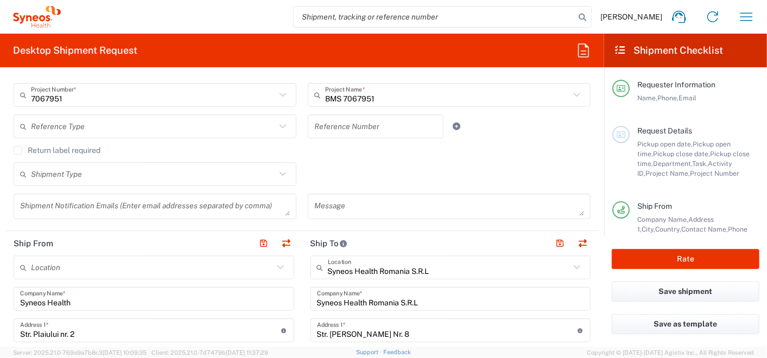
drag, startPoint x: 728, startPoint y: 153, endPoint x: 694, endPoint y: 132, distance: 39.9
click at [728, 153] on span "Pickup close time," at bounding box center [693, 159] width 112 height 18
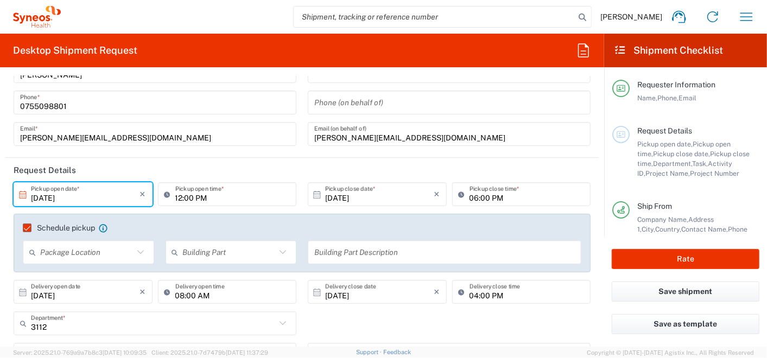
scroll to position [60, 0]
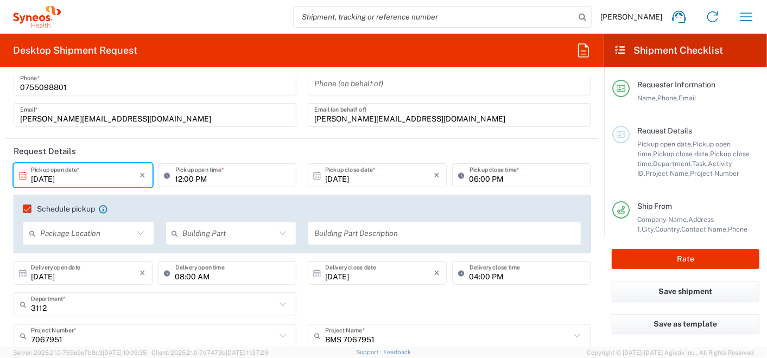
click at [26, 209] on label "Schedule pickup" at bounding box center [59, 209] width 72 height 9
click at [22, 209] on input "Schedule pickup" at bounding box center [22, 209] width 0 height 0
click at [26, 209] on label "Schedule pickup" at bounding box center [59, 209] width 72 height 9
click at [22, 209] on input "Schedule pickup" at bounding box center [22, 209] width 0 height 0
click at [139, 234] on icon at bounding box center [140, 233] width 14 height 14
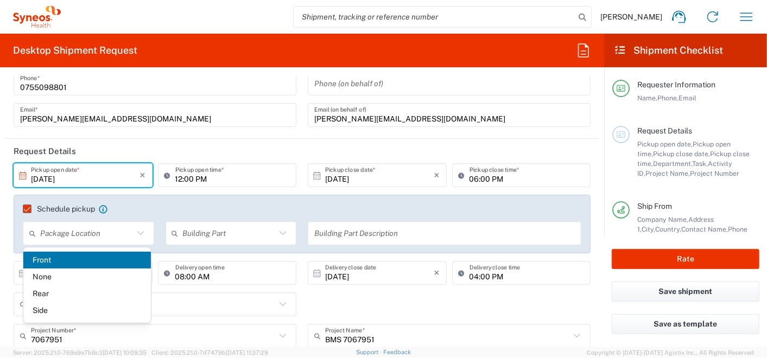
click at [359, 306] on div "3112 Department * [CREDIT_CARD_NUMBER] 3110 3111 3125 3130 3135 3136 3150 3155 …" at bounding box center [302, 307] width 588 height 31
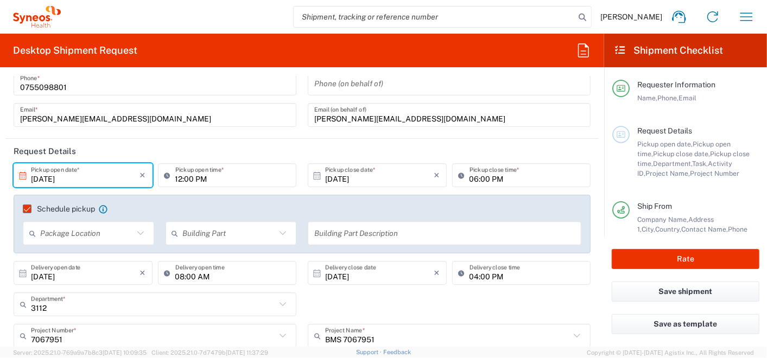
click at [425, 305] on div "3112 Department * [CREDIT_CARD_NUMBER] 3110 3111 3125 3130 3135 3136 3150 3155 …" at bounding box center [302, 307] width 588 height 31
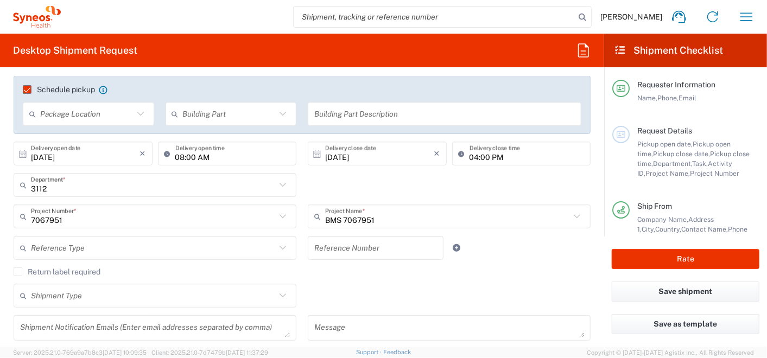
scroll to position [181, 0]
click at [514, 221] on input "text" at bounding box center [447, 215] width 245 height 19
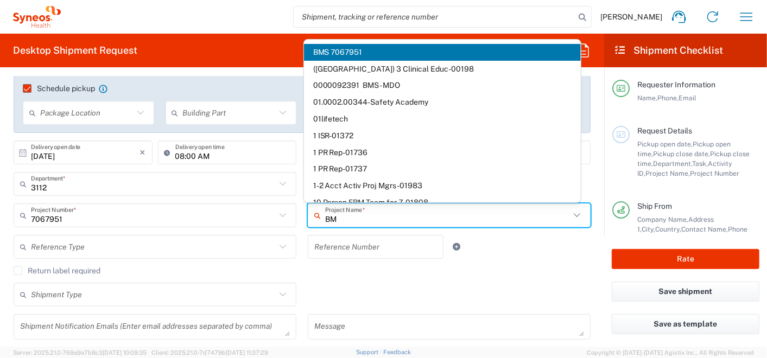
type input "BMS"
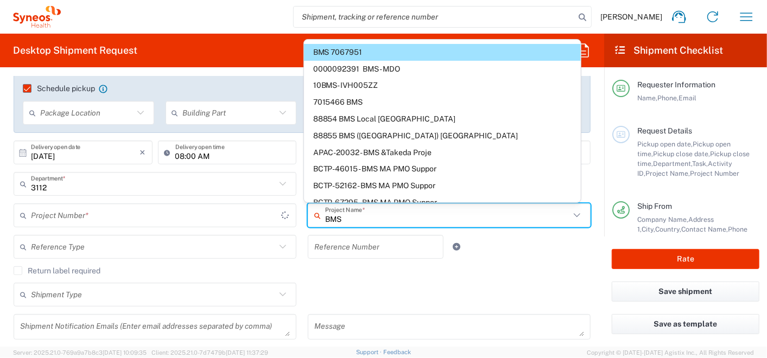
type input "7067951"
type input "BMS"
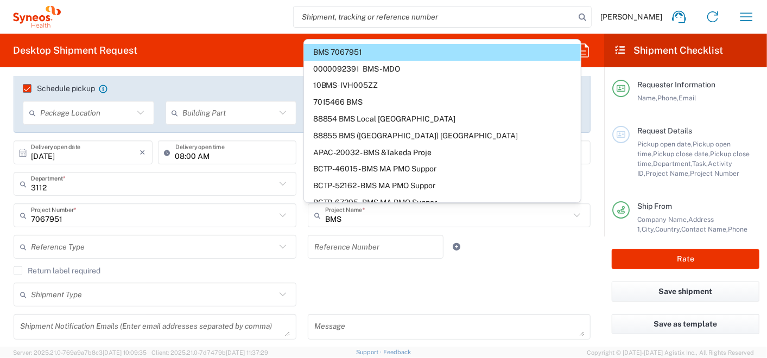
click at [357, 54] on span "BMS 7067951" at bounding box center [442, 52] width 277 height 17
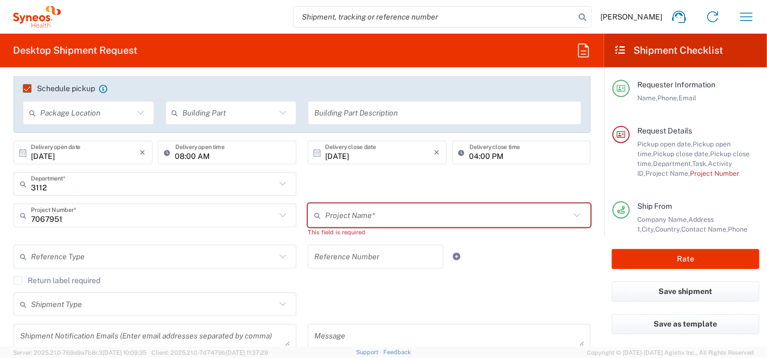
click at [377, 219] on input "text" at bounding box center [447, 215] width 245 height 19
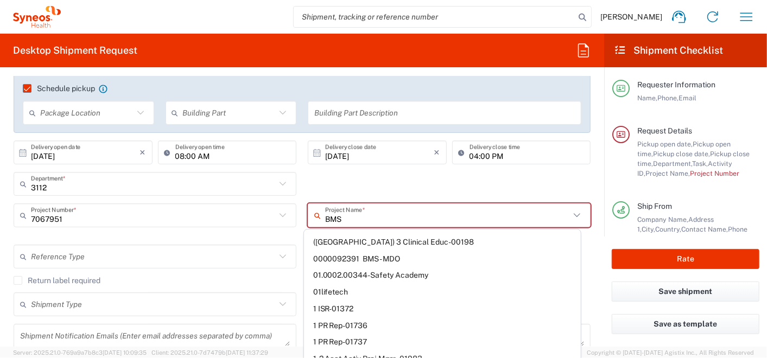
click at [407, 217] on input "BMS" at bounding box center [447, 215] width 245 height 19
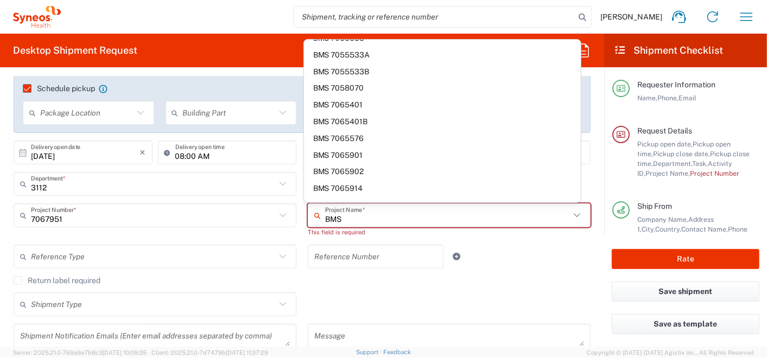
scroll to position [543, 0]
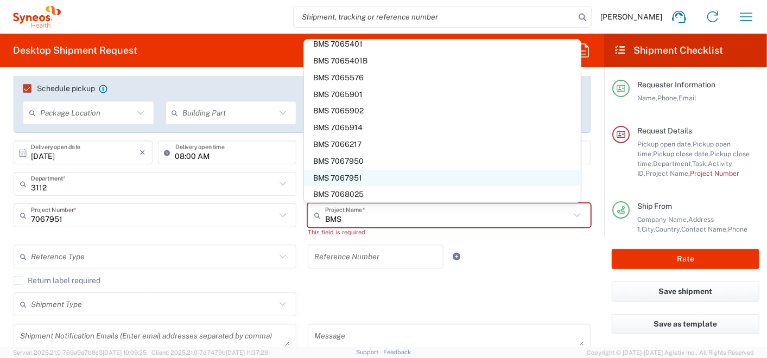
drag, startPoint x: 353, startPoint y: 178, endPoint x: 406, endPoint y: 252, distance: 90.6
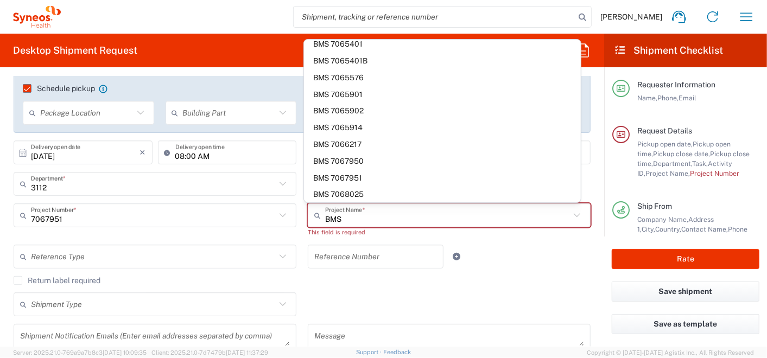
click at [353, 178] on span "BMS 7067951" at bounding box center [442, 178] width 277 height 17
type input "BMS 7067951"
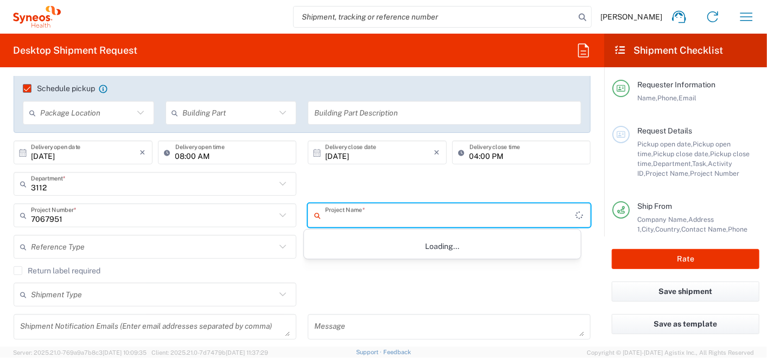
click at [376, 219] on input "text" at bounding box center [450, 215] width 250 height 19
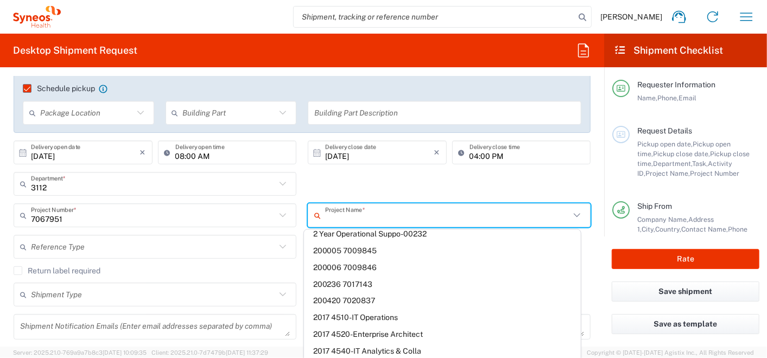
scroll to position [0, 0]
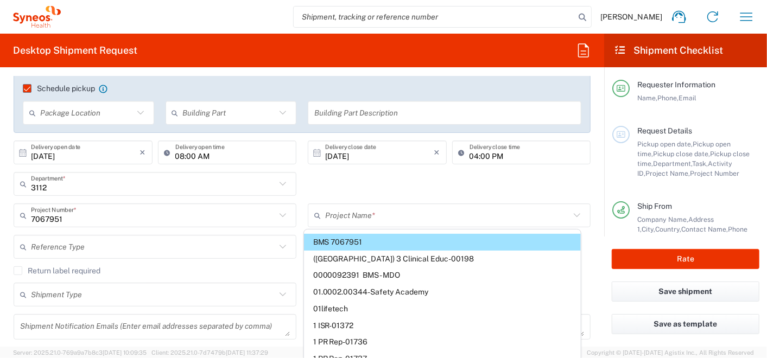
click at [368, 246] on span "BMS 7067951" at bounding box center [442, 242] width 277 height 17
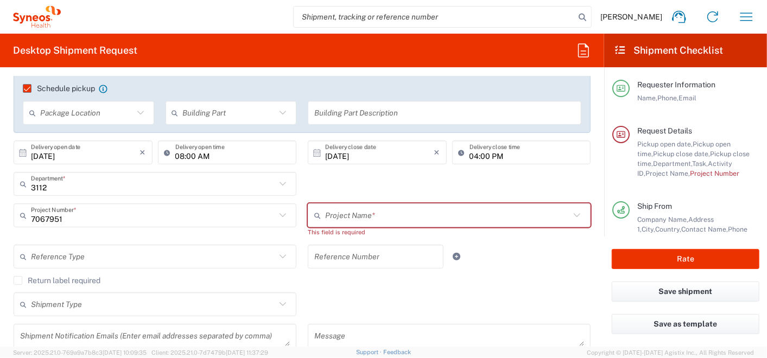
click at [541, 260] on div "Reference Type Account Type Activity ID Airline Appointment Number ASN Batch Re…" at bounding box center [302, 260] width 588 height 31
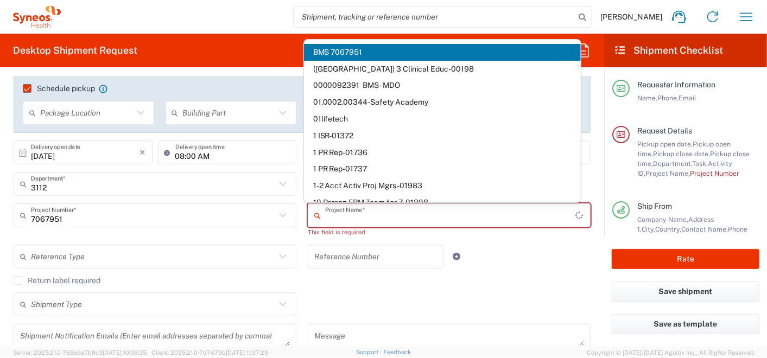
click at [363, 219] on input "text" at bounding box center [450, 215] width 250 height 19
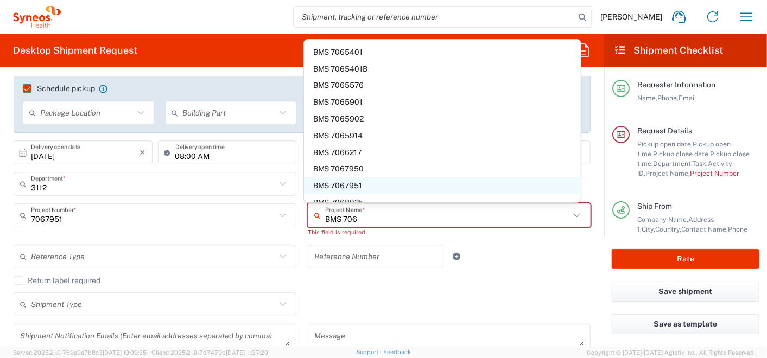
click at [347, 183] on span "BMS 7067951" at bounding box center [442, 185] width 277 height 17
type input "BMS 7067951"
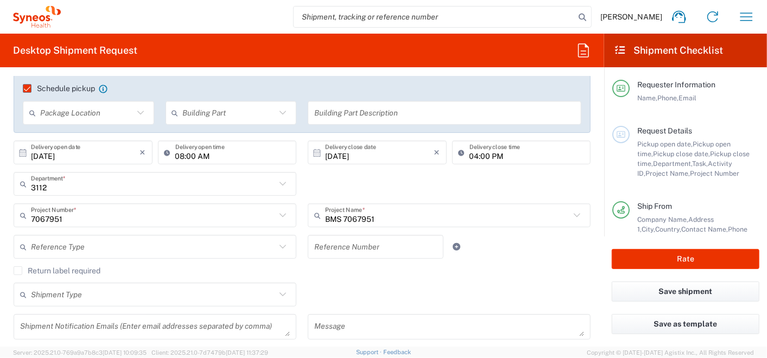
click at [369, 257] on div "Reference Number" at bounding box center [376, 247] width 136 height 24
click at [377, 244] on input "text" at bounding box center [375, 247] width 123 height 19
click at [133, 247] on input "text" at bounding box center [153, 247] width 245 height 19
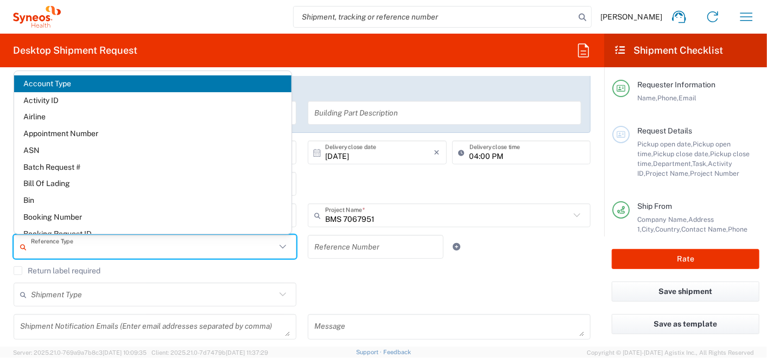
click at [145, 296] on input "text" at bounding box center [153, 294] width 245 height 19
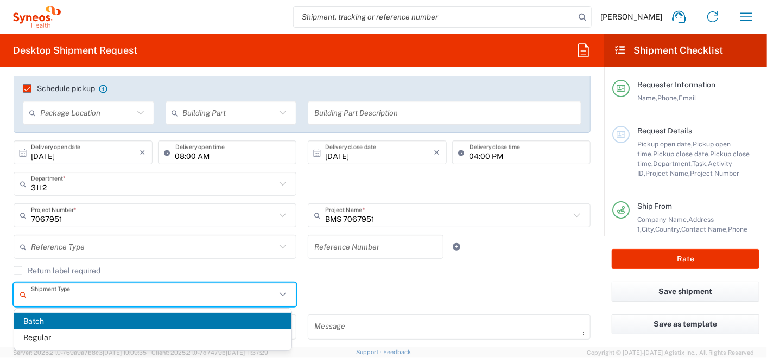
click at [480, 276] on div "Return label required" at bounding box center [302, 274] width 577 height 16
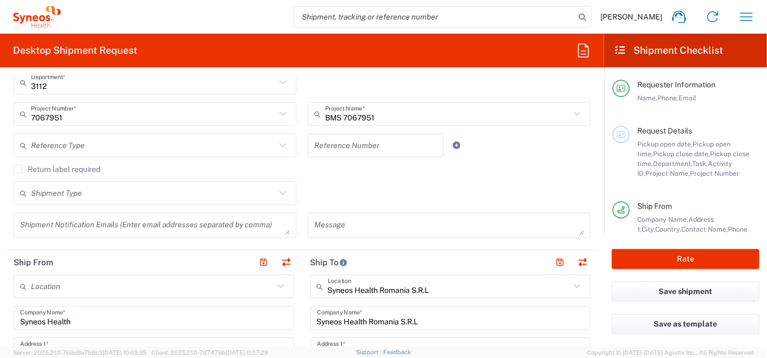
scroll to position [301, 0]
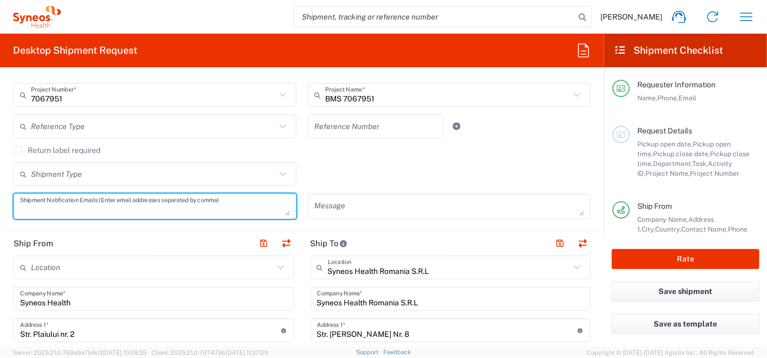
click at [226, 210] on textarea at bounding box center [155, 206] width 270 height 19
click at [392, 197] on textarea at bounding box center [449, 206] width 270 height 19
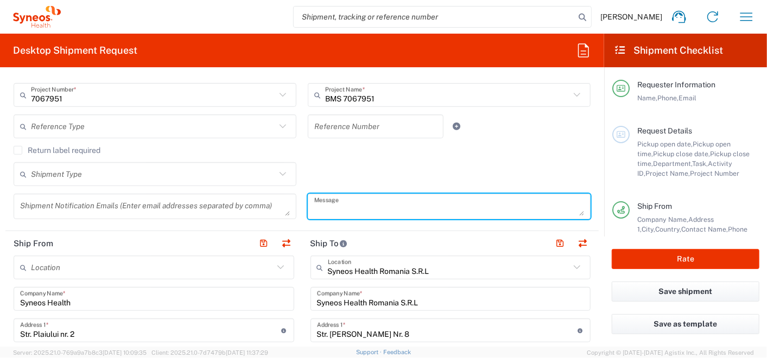
click at [493, 163] on div "Shipment Type Batch Regular" at bounding box center [302, 177] width 588 height 31
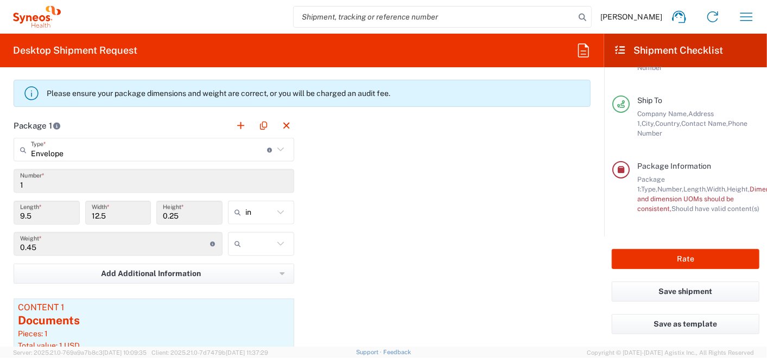
scroll to position [964, 0]
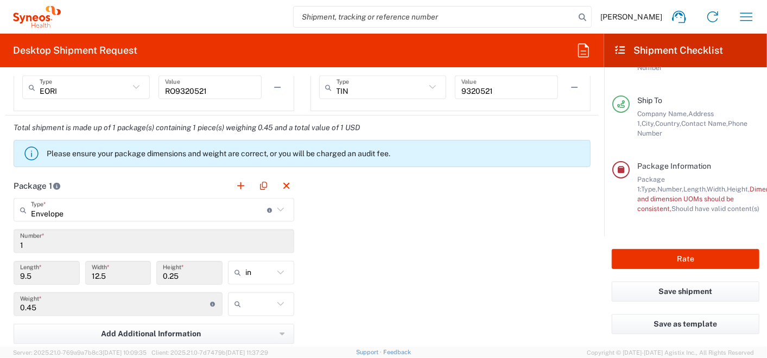
click at [45, 275] on input "9.5" at bounding box center [46, 273] width 53 height 19
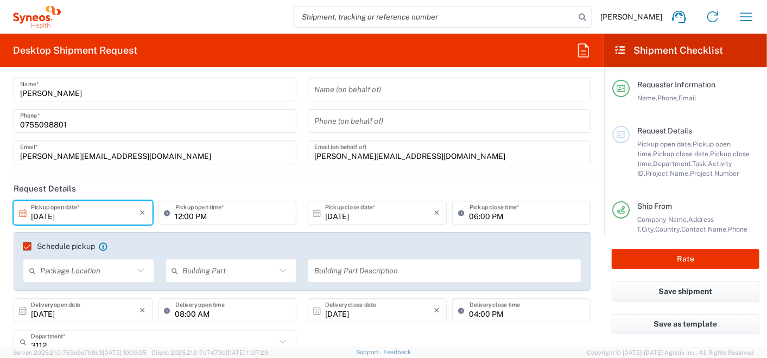
scroll to position [0, 0]
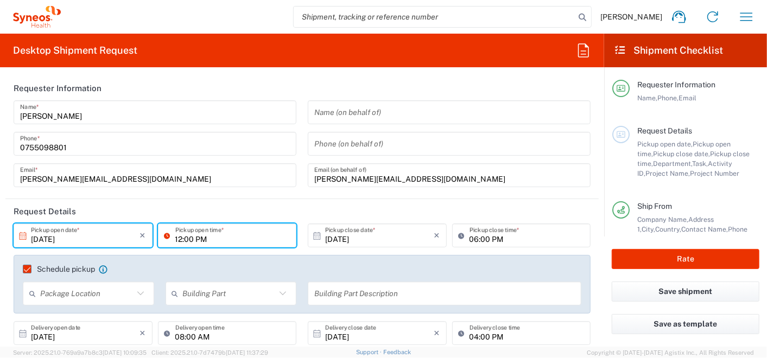
click at [226, 229] on input "12:00 PM" at bounding box center [232, 235] width 115 height 19
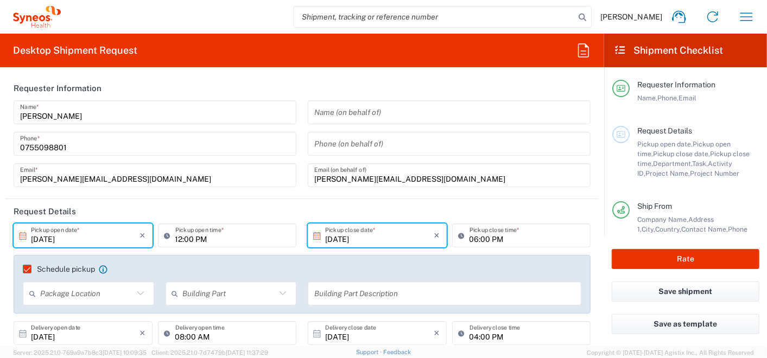
click at [405, 228] on input "[DATE]" at bounding box center [379, 235] width 109 height 19
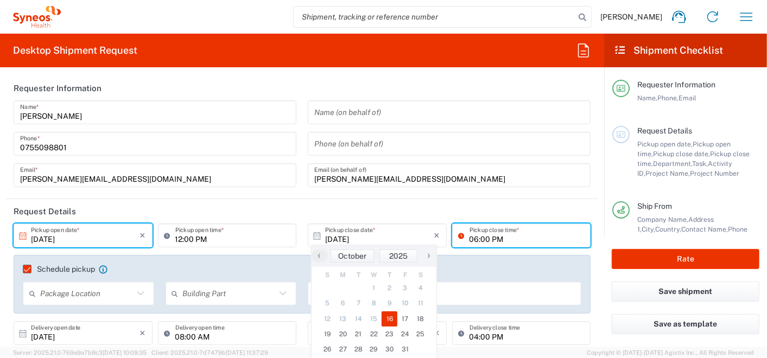
click at [537, 243] on input "06:00 PM" at bounding box center [526, 235] width 115 height 19
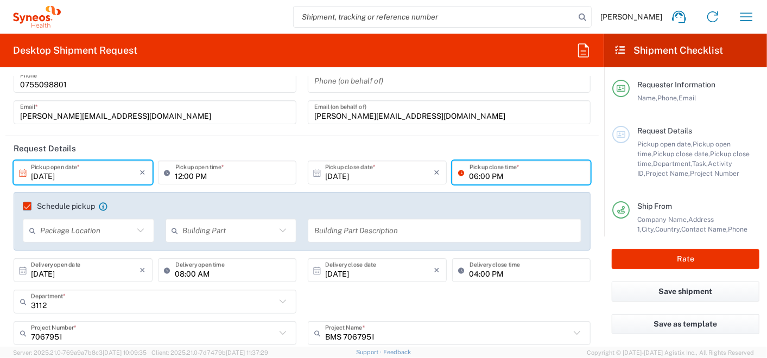
scroll to position [120, 0]
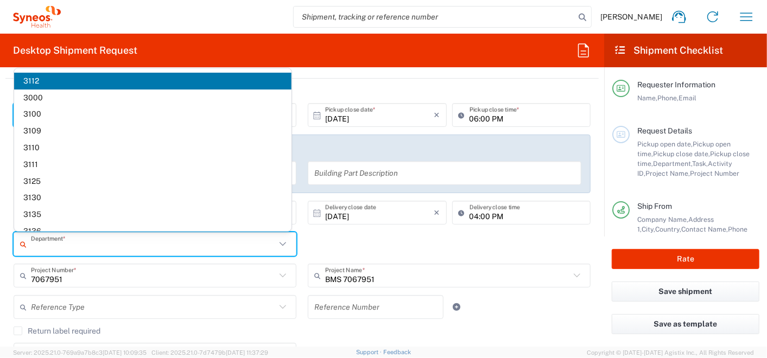
click at [79, 240] on input "text" at bounding box center [153, 244] width 245 height 19
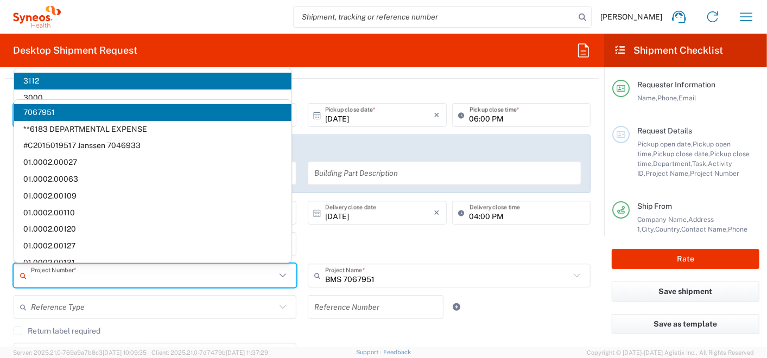
click at [110, 278] on input "text" at bounding box center [153, 275] width 245 height 19
type input "3112"
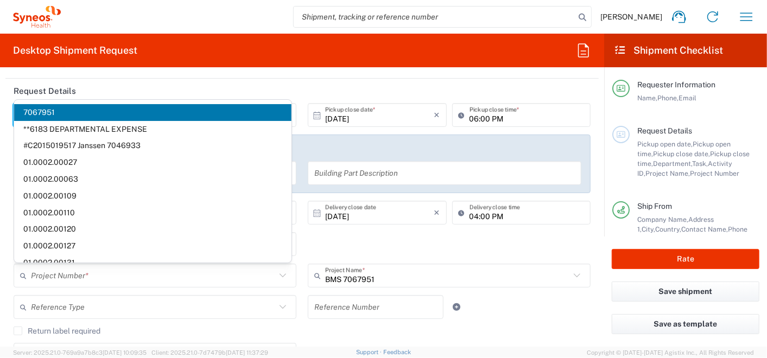
click at [575, 310] on div "Reference Type Account Type Activity ID Airline Appointment Number ASN Batch Re…" at bounding box center [302, 310] width 588 height 31
type input "7067951"
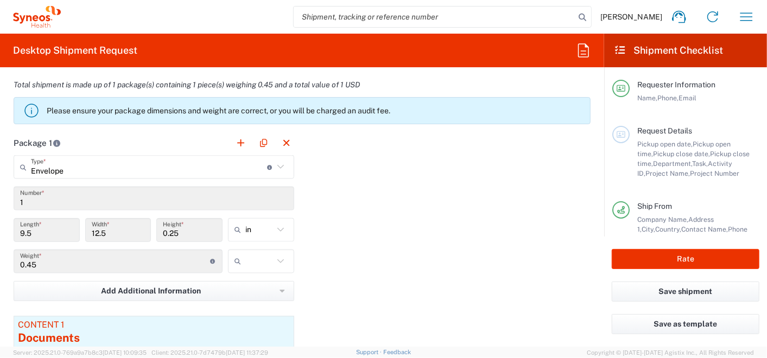
scroll to position [1024, 0]
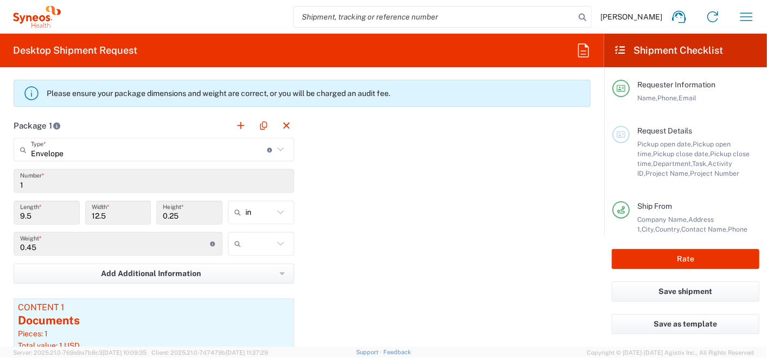
click at [310, 235] on div "Package 1 Envelope Type * Material used to package goods Envelope Large Box Med…" at bounding box center [301, 264] width 593 height 302
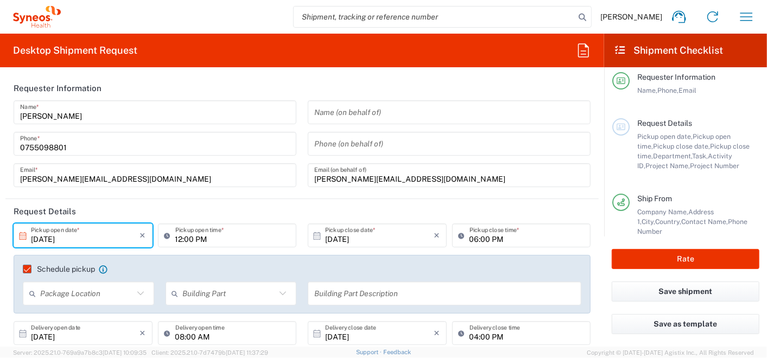
scroll to position [4, 0]
click at [180, 236] on input "12:00 PM" at bounding box center [232, 235] width 115 height 19
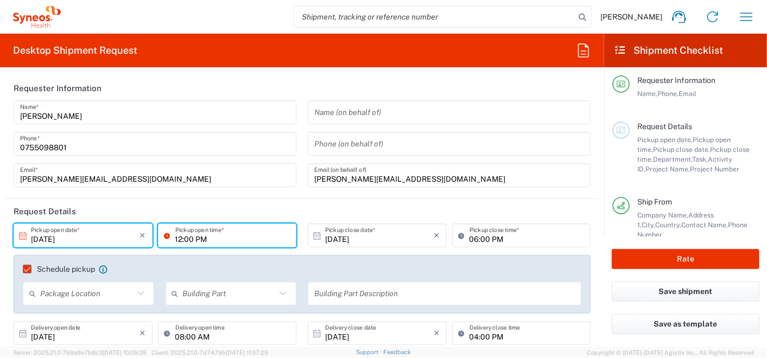
click at [209, 240] on input "12:00 PM" at bounding box center [232, 235] width 115 height 19
click at [207, 235] on input "12:00" at bounding box center [232, 235] width 115 height 19
click at [182, 237] on input "12: AM" at bounding box center [232, 235] width 115 height 19
type input "12:00 AM"
click at [382, 234] on input "[DATE]" at bounding box center [379, 235] width 109 height 19
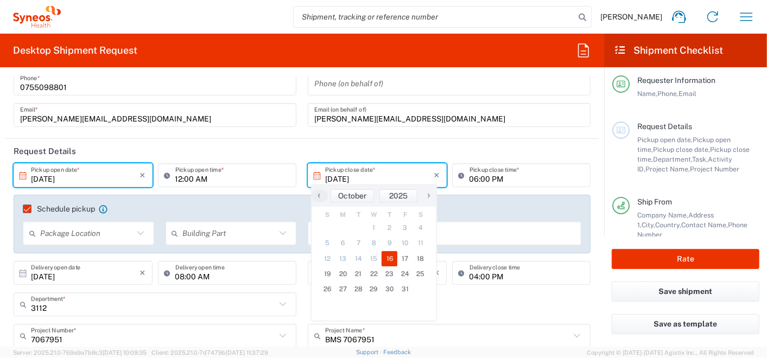
scroll to position [120, 0]
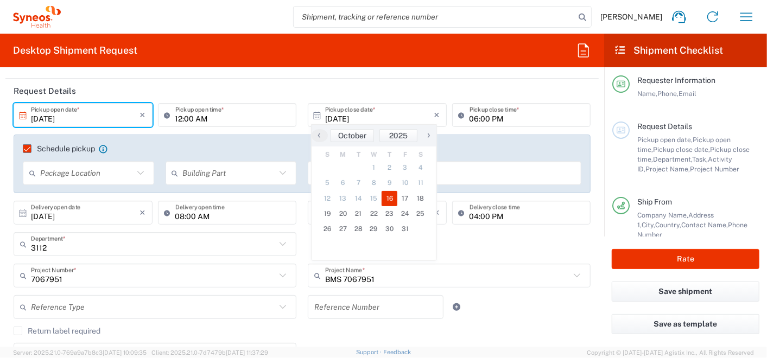
click at [526, 80] on header "Request Details" at bounding box center [301, 91] width 593 height 24
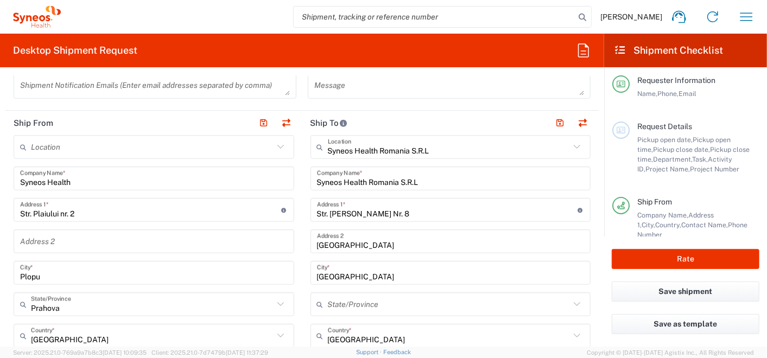
scroll to position [482, 0]
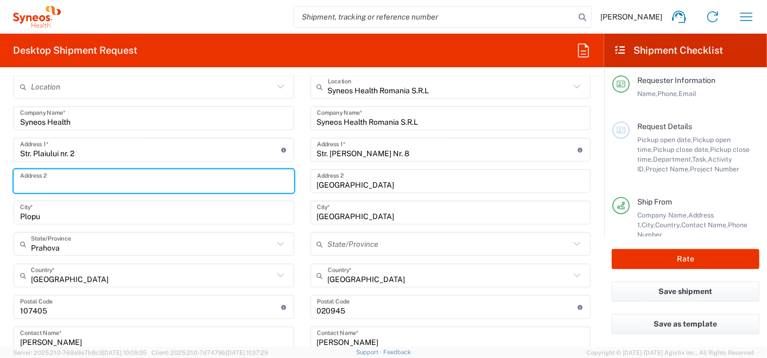
click at [112, 185] on input "text" at bounding box center [153, 181] width 267 height 19
type input "Plopu"
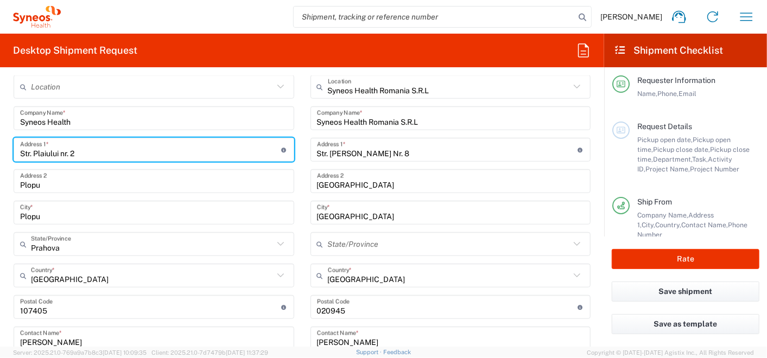
drag, startPoint x: 214, startPoint y: 146, endPoint x: 295, endPoint y: 185, distance: 89.8
click at [214, 146] on input "Str. Plaiului nr. 2" at bounding box center [150, 150] width 261 height 19
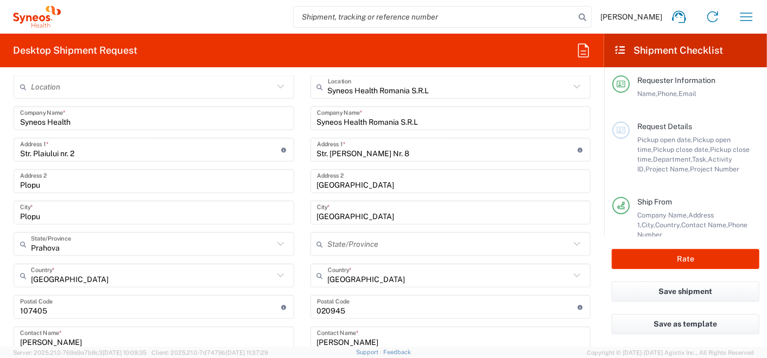
click at [291, 189] on main "Location [PERSON_NAME] LLC-[GEOGRAPHIC_DATA] [GEOGRAPHIC_DATA] [GEOGRAPHIC_DATA…" at bounding box center [153, 334] width 297 height 519
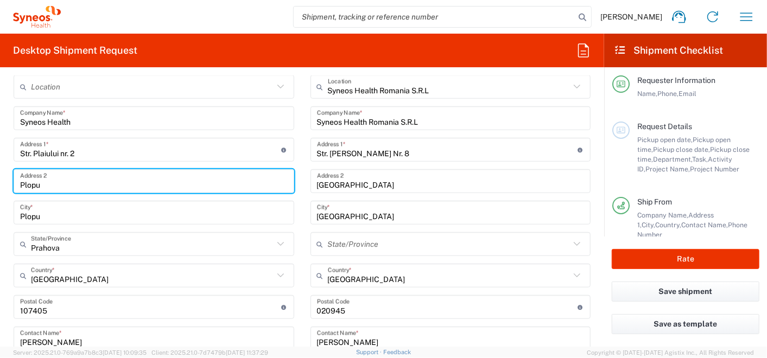
click at [241, 180] on input "Plopu" at bounding box center [153, 181] width 267 height 19
click at [244, 213] on input "Plopu" at bounding box center [153, 212] width 267 height 19
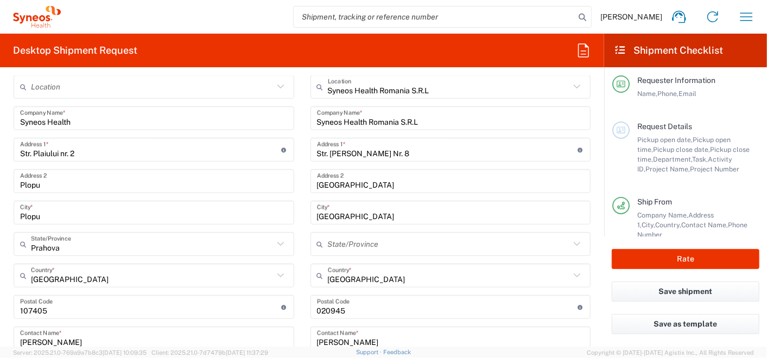
click at [139, 251] on div "Prahova State/Province" at bounding box center [154, 244] width 280 height 24
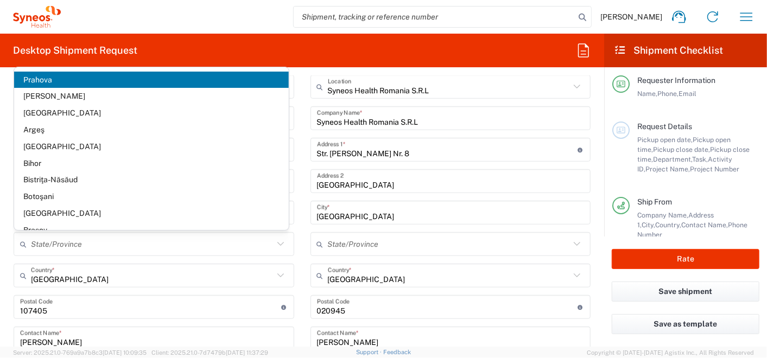
click at [497, 23] on input "search" at bounding box center [434, 17] width 281 height 21
type input "Prahova"
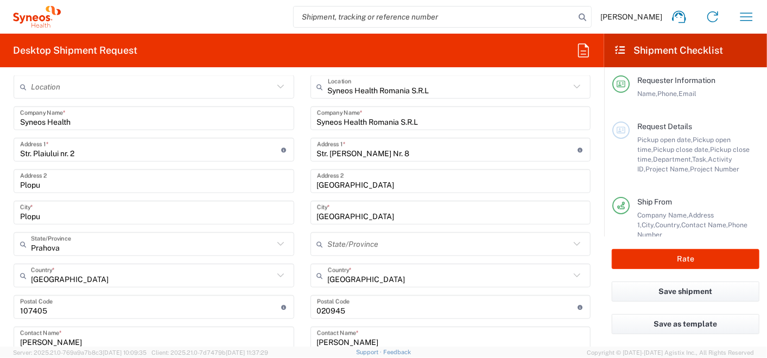
click at [158, 22] on div "[PERSON_NAME] Home Shipment estimator Shipment tracking Desktop shipment reques…" at bounding box center [412, 17] width 702 height 26
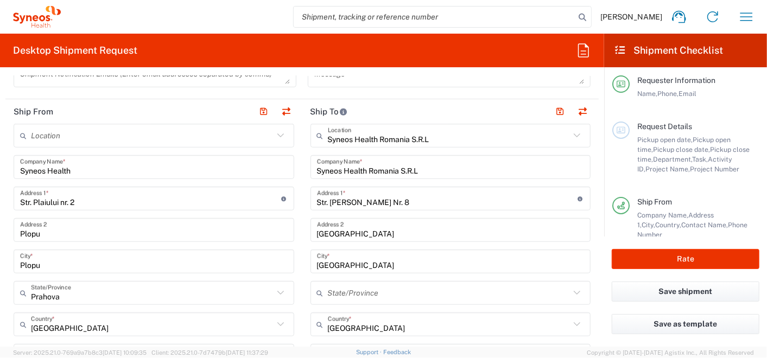
scroll to position [422, 0]
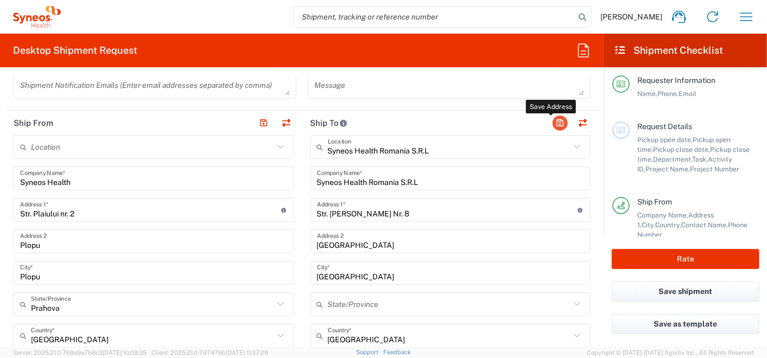
click at [552, 120] on button "button" at bounding box center [559, 123] width 15 height 15
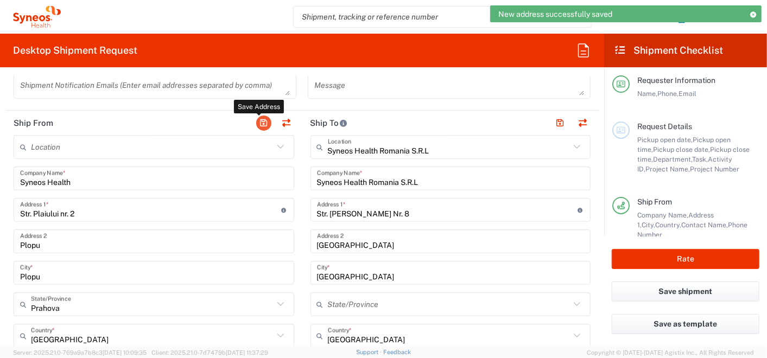
click at [256, 120] on button "button" at bounding box center [263, 123] width 15 height 15
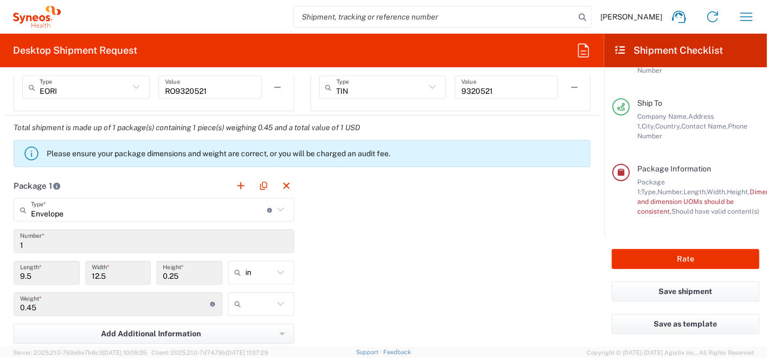
scroll to position [180, 0]
click at [278, 266] on icon at bounding box center [280, 273] width 14 height 14
click at [276, 270] on icon at bounding box center [280, 273] width 14 height 14
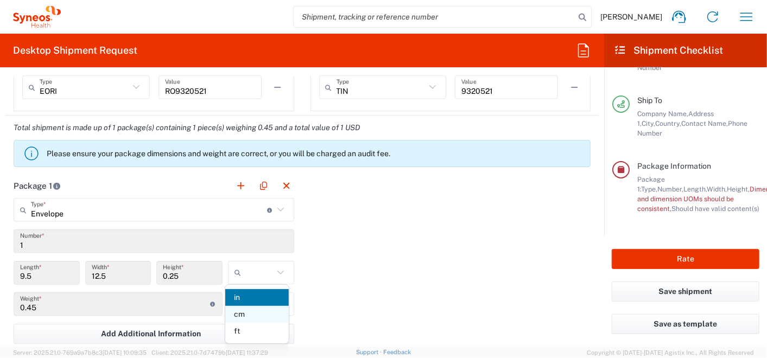
click at [251, 316] on span "cm" at bounding box center [257, 314] width 64 height 17
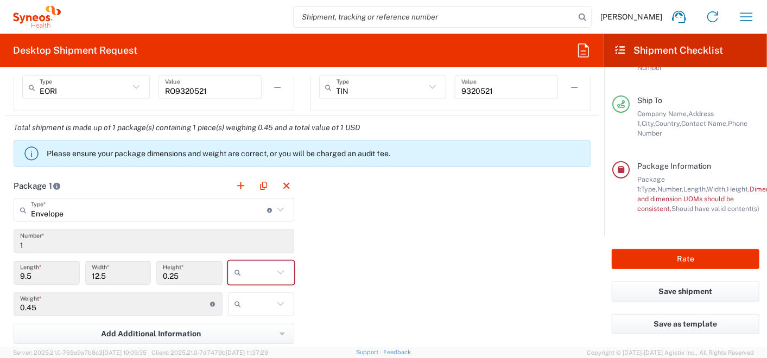
type input "24.13"
type input "31.75"
type input "0.64"
type input "cm"
click at [420, 253] on div "Package 1 Envelope Type * Material used to package goods Envelope Large Box Med…" at bounding box center [301, 325] width 593 height 302
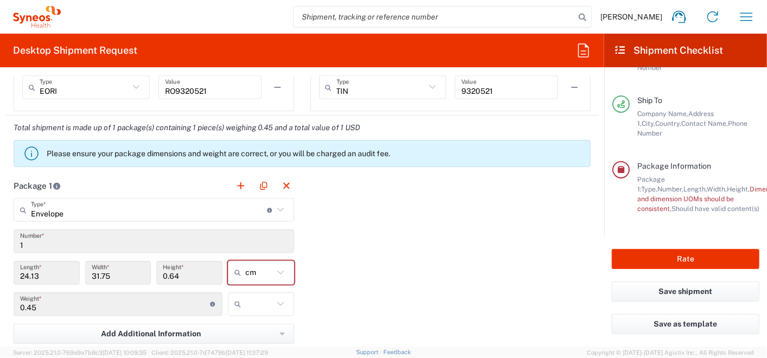
click at [141, 297] on input "0.45" at bounding box center [115, 304] width 190 height 19
click at [278, 302] on icon at bounding box center [280, 304] width 7 height 4
click at [263, 328] on span "kgs" at bounding box center [257, 329] width 64 height 17
type input "kgs"
click at [352, 297] on div "Package 1 Envelope Type * Material used to package goods Envelope Large Box Med…" at bounding box center [301, 325] width 593 height 302
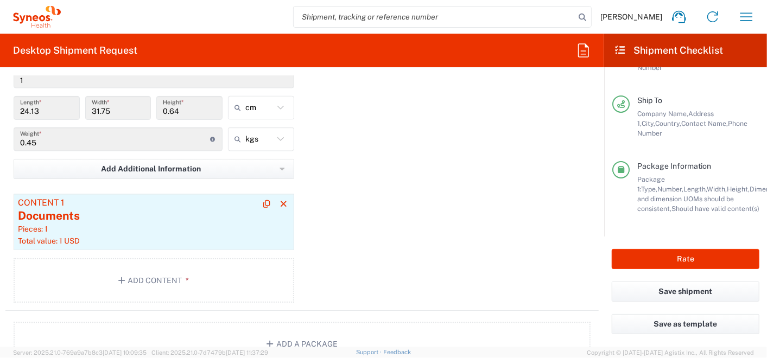
scroll to position [1145, 0]
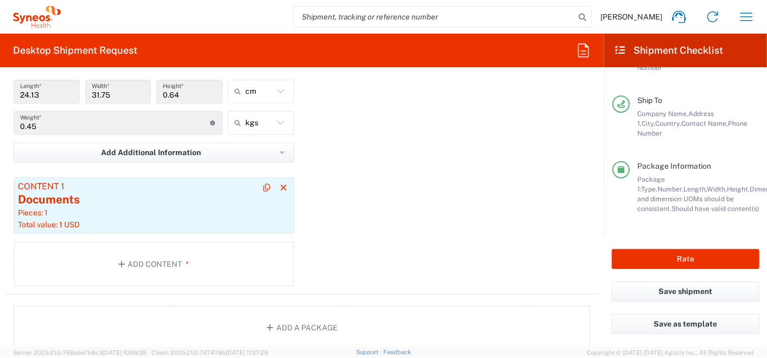
click at [60, 196] on div "Documents" at bounding box center [154, 200] width 272 height 16
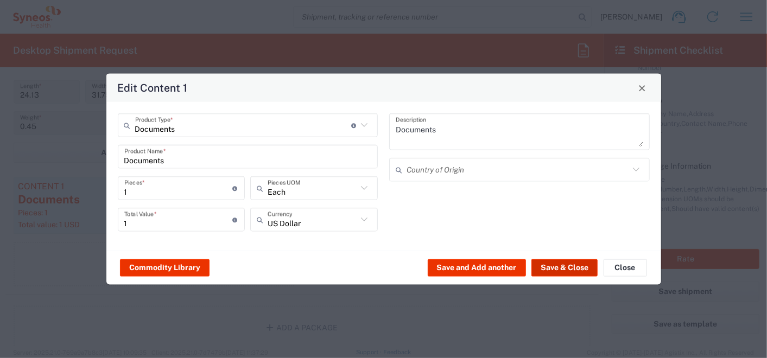
click at [551, 263] on button "Save & Close" at bounding box center [564, 267] width 66 height 17
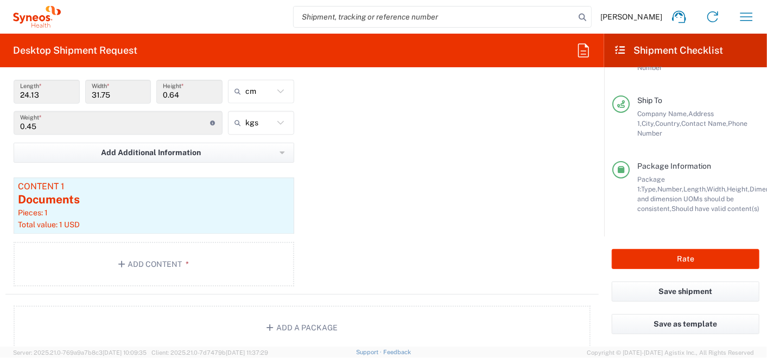
scroll to position [0, 0]
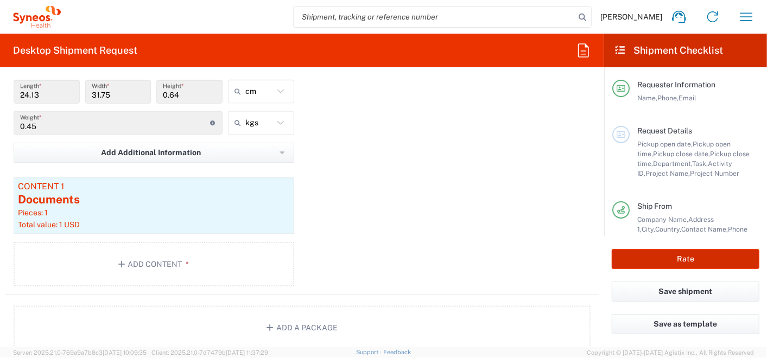
click at [685, 259] on button "Rate" at bounding box center [685, 259] width 148 height 20
type input "3112"
type input "BMS 7067951"
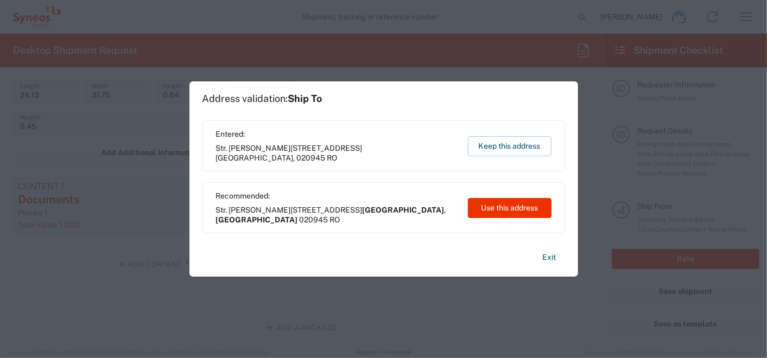
click at [502, 149] on button "Keep this address" at bounding box center [510, 146] width 84 height 20
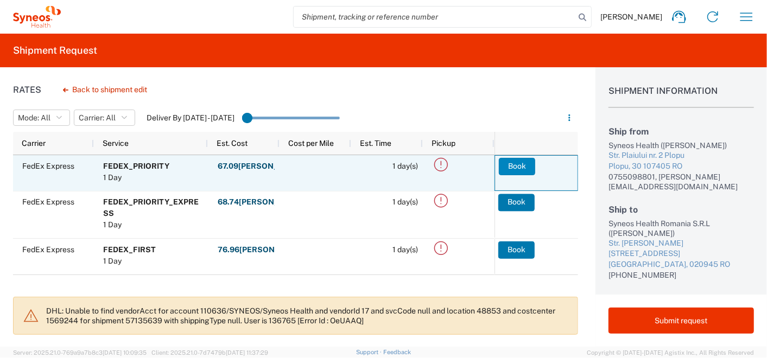
click at [511, 167] on button "Book" at bounding box center [517, 166] width 36 height 17
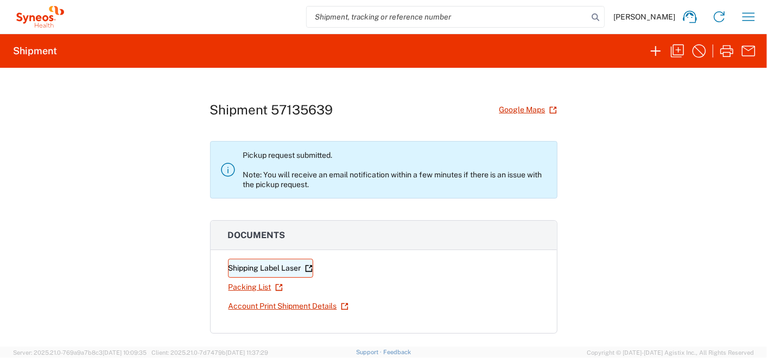
click at [261, 268] on link "Shipping Label Laser" at bounding box center [270, 268] width 85 height 19
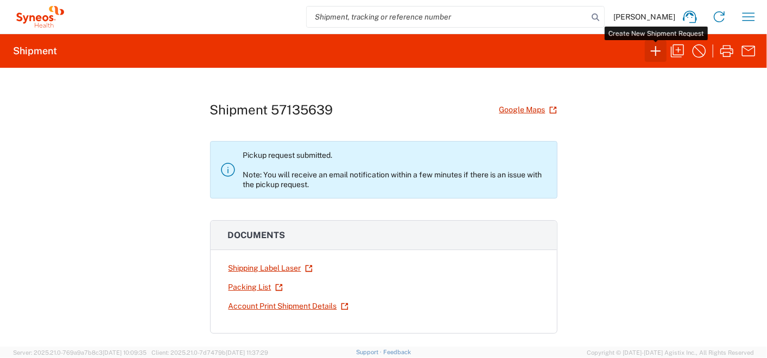
click at [654, 48] on icon "button" at bounding box center [655, 50] width 17 height 17
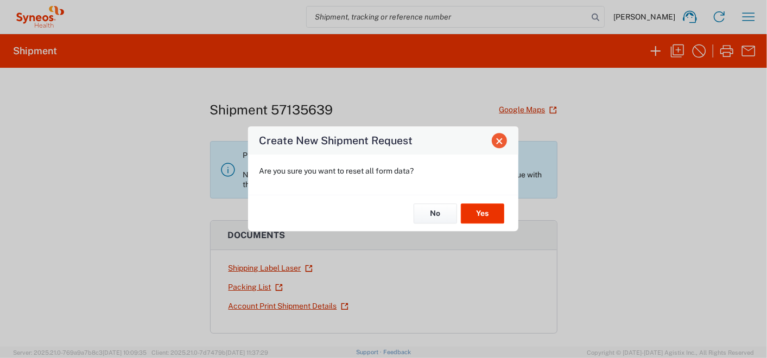
click at [496, 144] on span "Close" at bounding box center [499, 141] width 8 height 8
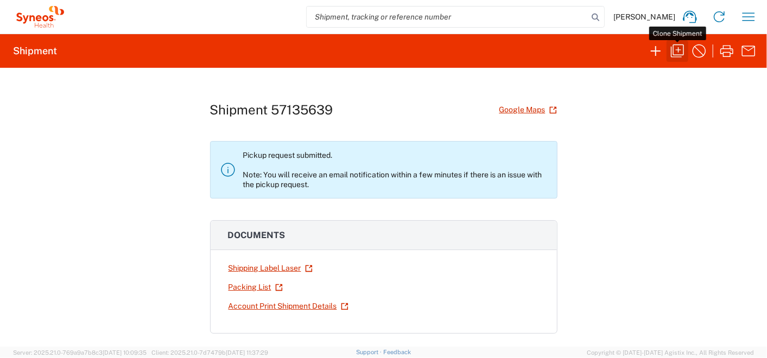
click at [675, 54] on icon "button" at bounding box center [677, 50] width 13 height 13
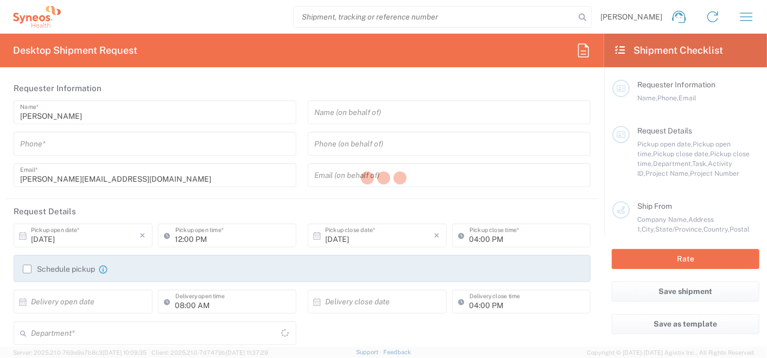
type input "0755098801"
type input "[PERSON_NAME][EMAIL_ADDRESS][DOMAIN_NAME]"
type input "[DATE]"
type input "12:00 AM"
type input "[DATE]"
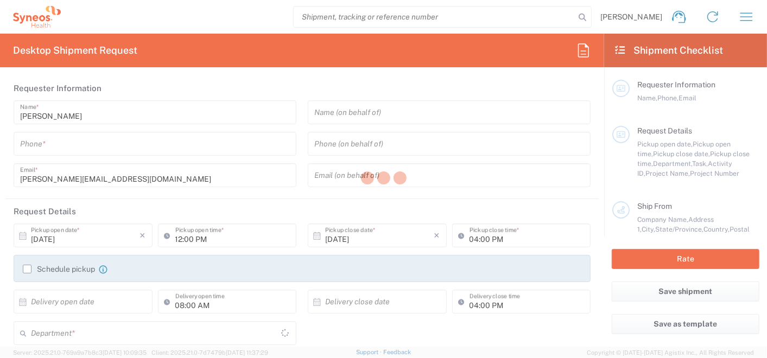
type input "06:00 PM"
type input "[DATE]"
type textarea "[PERSON_NAME][EMAIL_ADDRESS][DOMAIN_NAME]"
type input "Syneos Health"
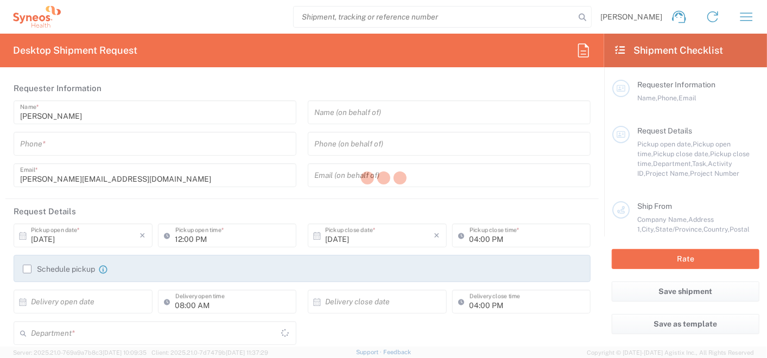
type input "Str. Plaiului nr. 2"
type input "Plopu"
type input "[GEOGRAPHIC_DATA]"
type input "107405"
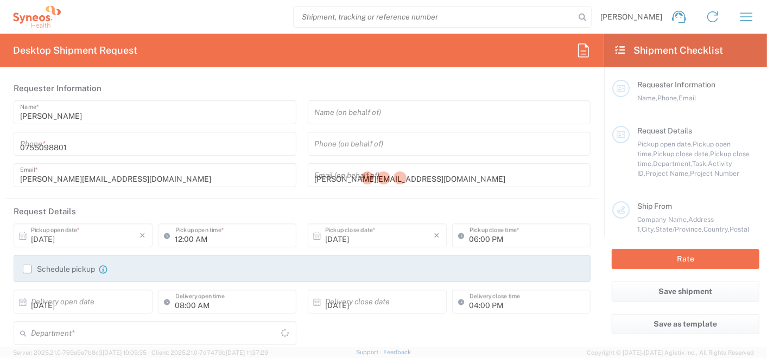
type input "[PERSON_NAME]"
type input "0755098801"
type input "[PERSON_NAME][EMAIL_ADDRESS][DOMAIN_NAME]"
type input "Syneos Health Romania S.R.L"
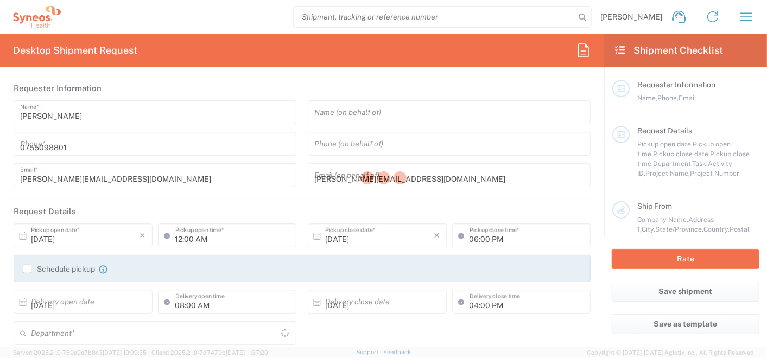
type input "Str. [PERSON_NAME] Nr. 8"
type input "[GEOGRAPHIC_DATA]"
type input "020945"
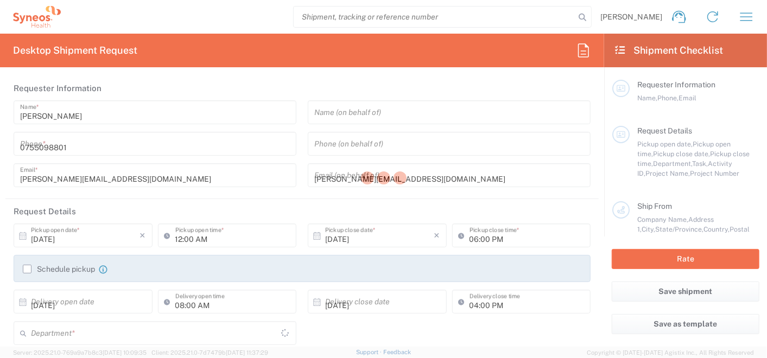
type input "[PERSON_NAME]"
type input "[PHONE_NUMBER]"
type input "Sender/Shipper"
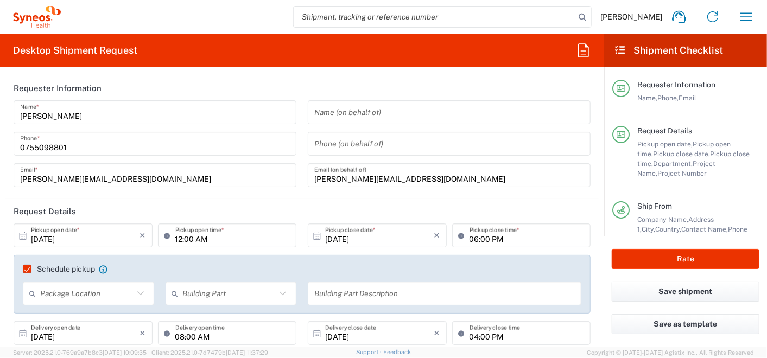
type input "3112"
type input "7067951"
type input "Prahova"
type input "Envelope"
type input "BMS 7067951"
